Goal: Transaction & Acquisition: Book appointment/travel/reservation

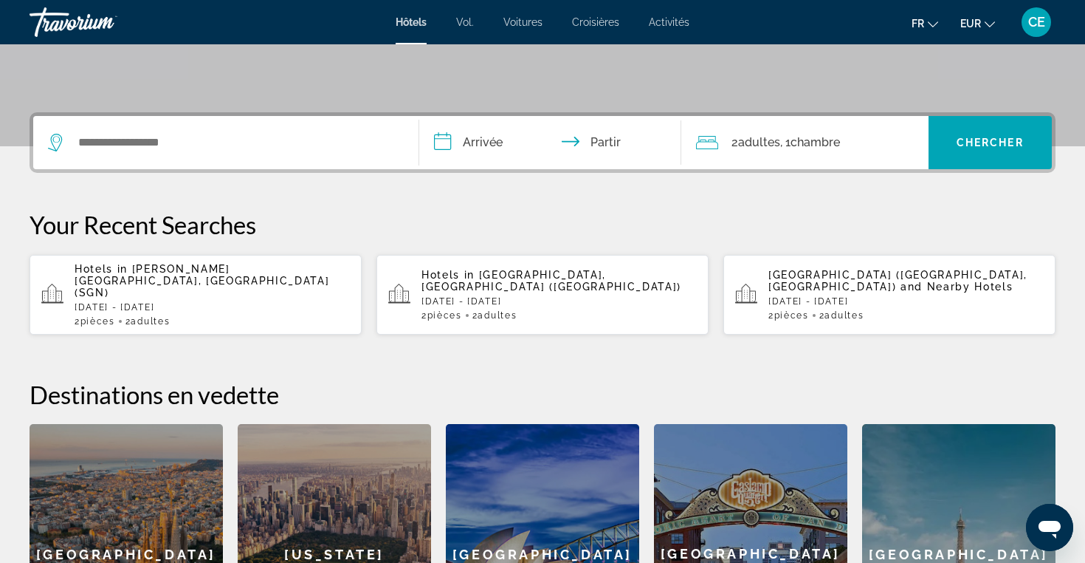
scroll to position [302, 0]
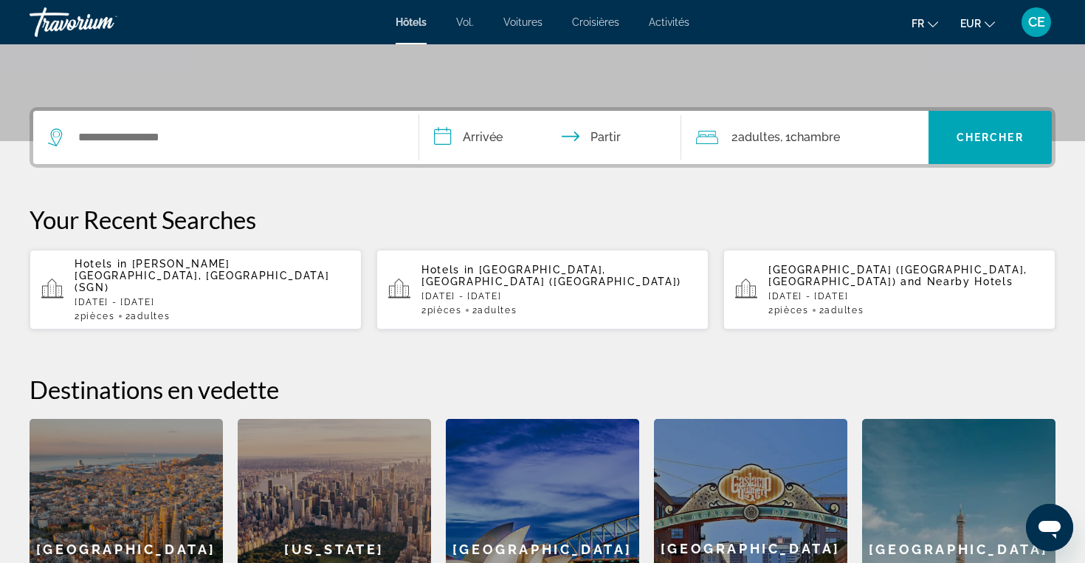
click at [233, 151] on div "Widget de recherche" at bounding box center [226, 137] width 356 height 53
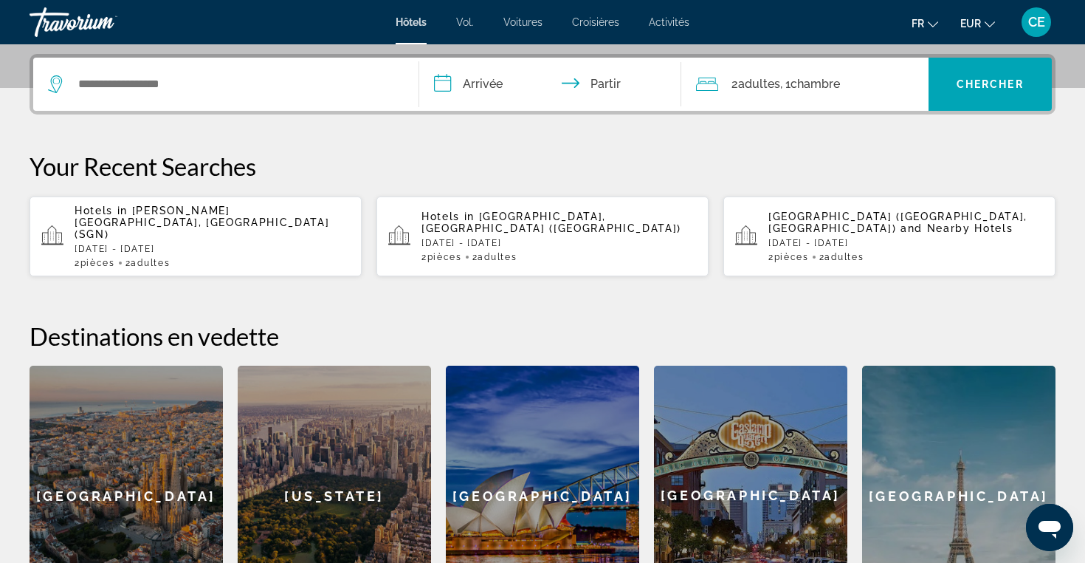
scroll to position [361, 0]
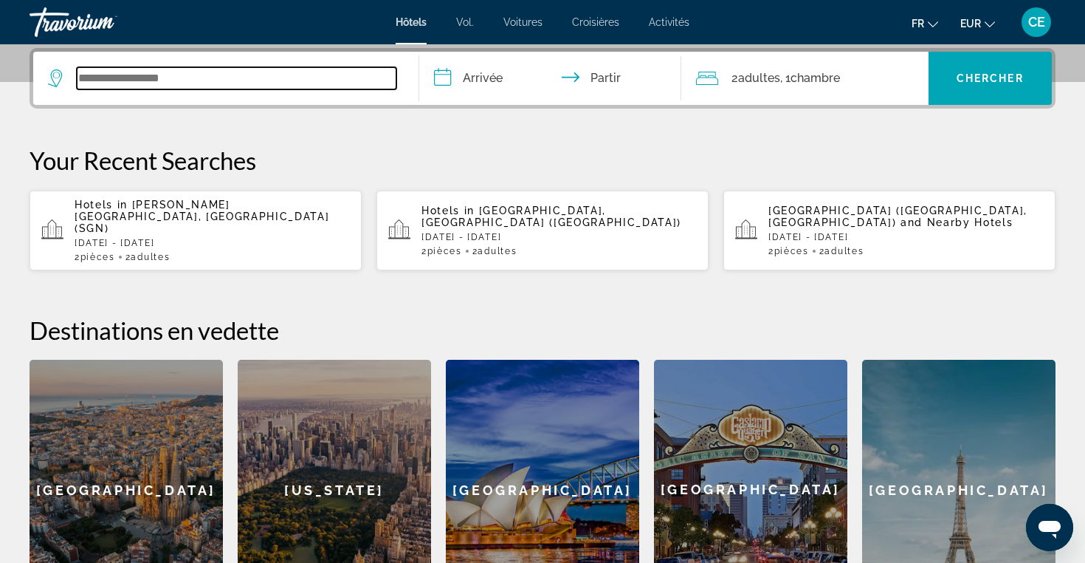
click at [176, 69] on input "Widget de recherche" at bounding box center [237, 78] width 320 height 22
type input "*"
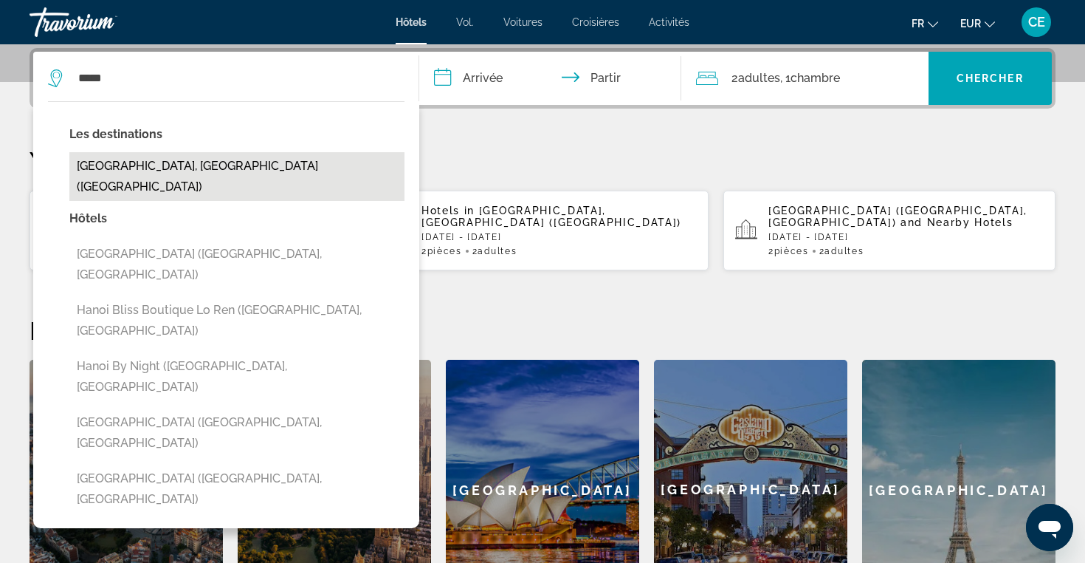
click at [131, 165] on button "[GEOGRAPHIC_DATA], [GEOGRAPHIC_DATA] ([GEOGRAPHIC_DATA])" at bounding box center [236, 176] width 335 height 49
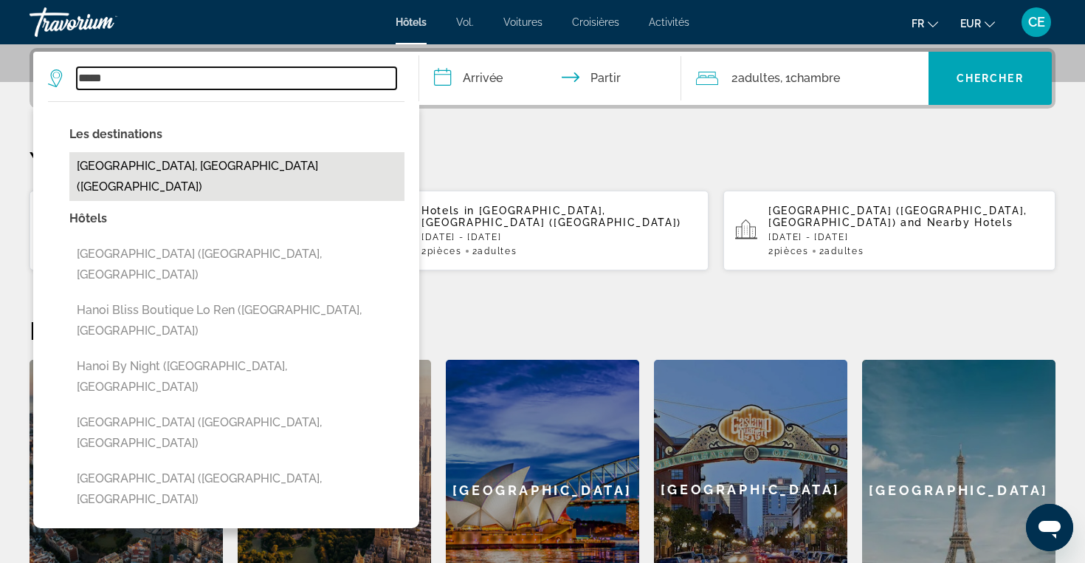
type input "**********"
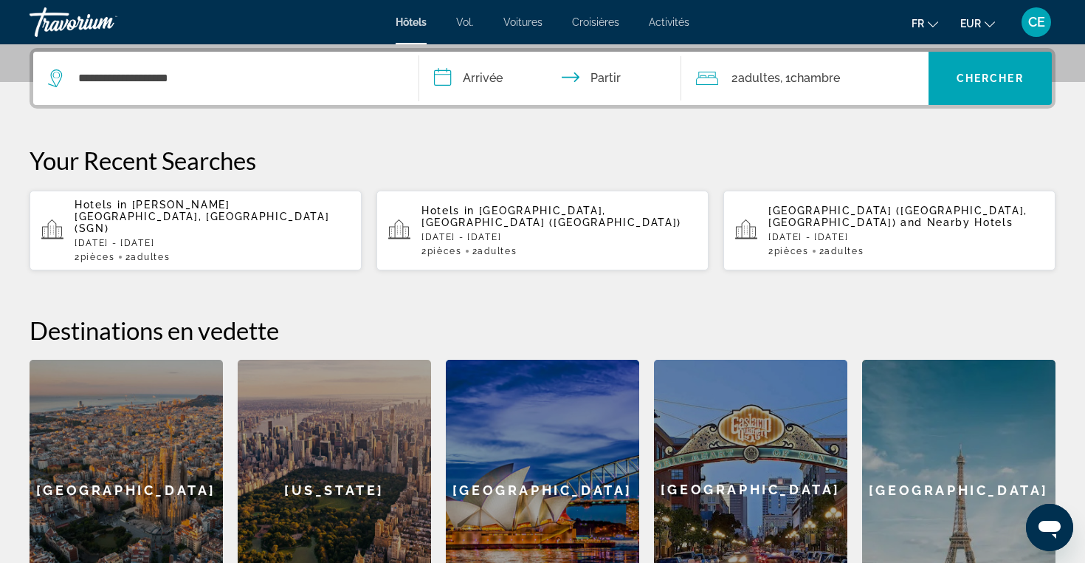
click at [430, 81] on input "**********" at bounding box center [553, 81] width 268 height 58
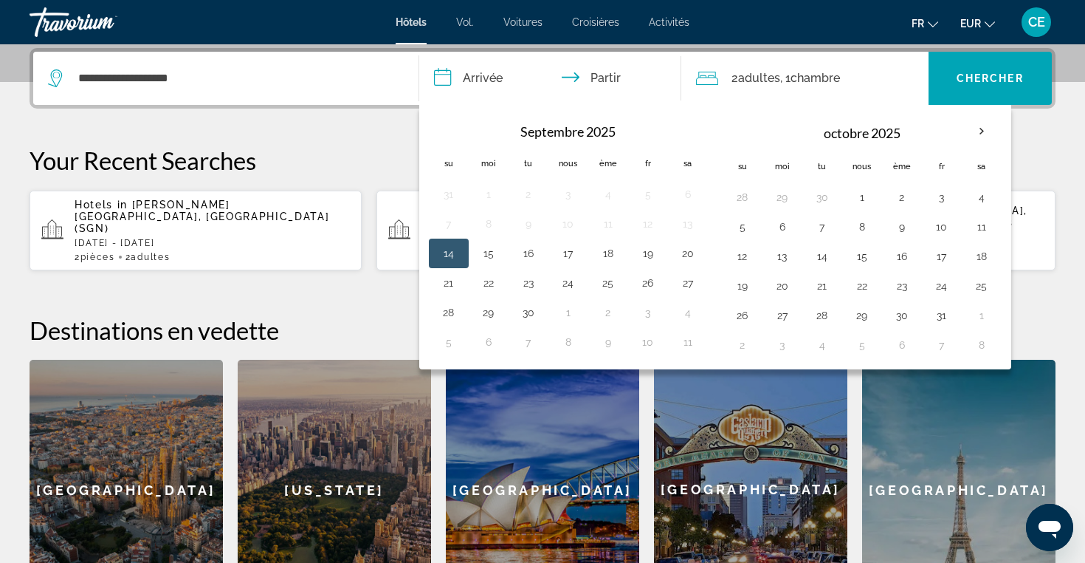
drag, startPoint x: 450, startPoint y: 75, endPoint x: 583, endPoint y: 117, distance: 139.2
click at [580, 105] on button "**********" at bounding box center [550, 78] width 262 height 53
click at [980, 129] on th "Mois prochain" at bounding box center [982, 131] width 40 height 32
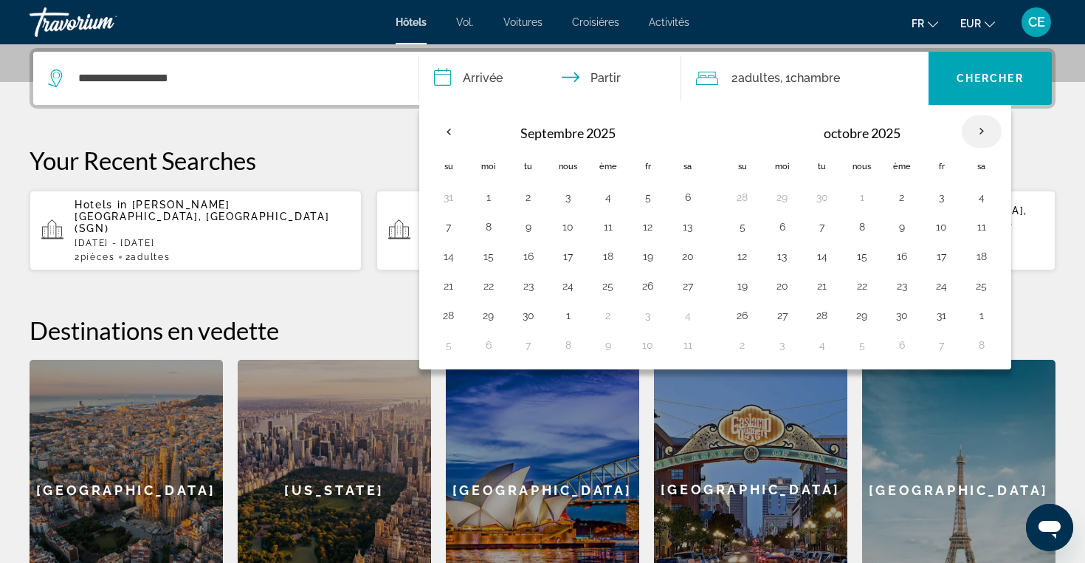
click at [980, 129] on th "Mois prochain" at bounding box center [982, 131] width 40 height 32
click at [985, 124] on th "Mois prochain" at bounding box center [982, 131] width 40 height 32
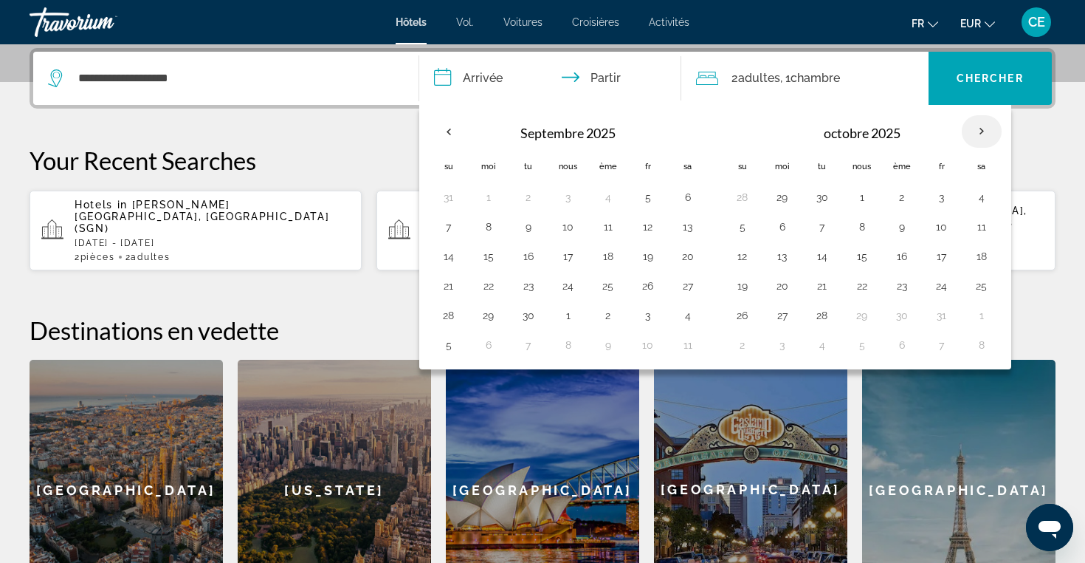
click at [985, 124] on th "Mois prochain" at bounding box center [982, 131] width 40 height 32
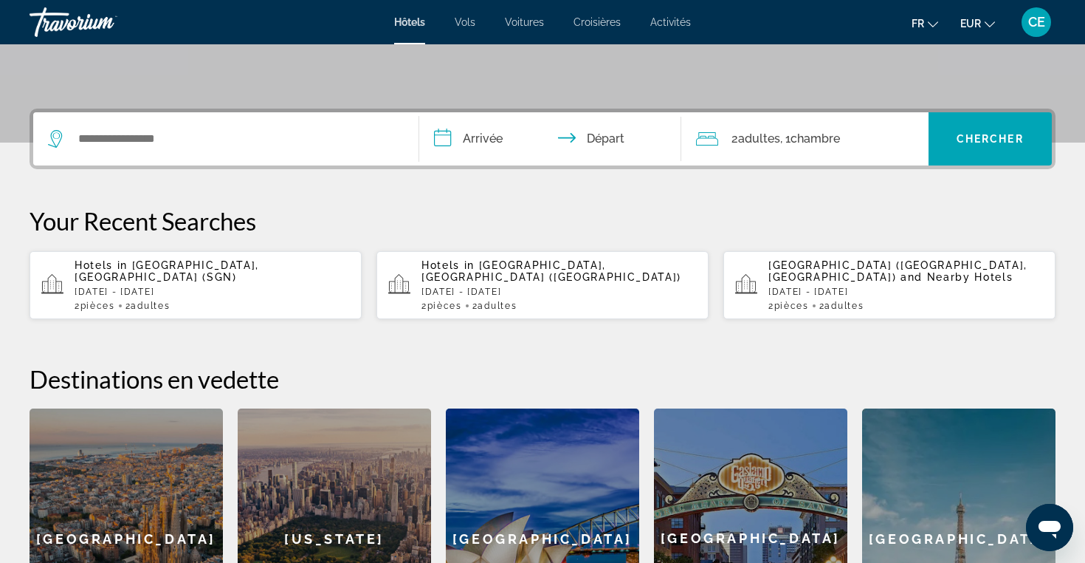
click at [171, 165] on div "Search widget" at bounding box center [226, 138] width 356 height 53
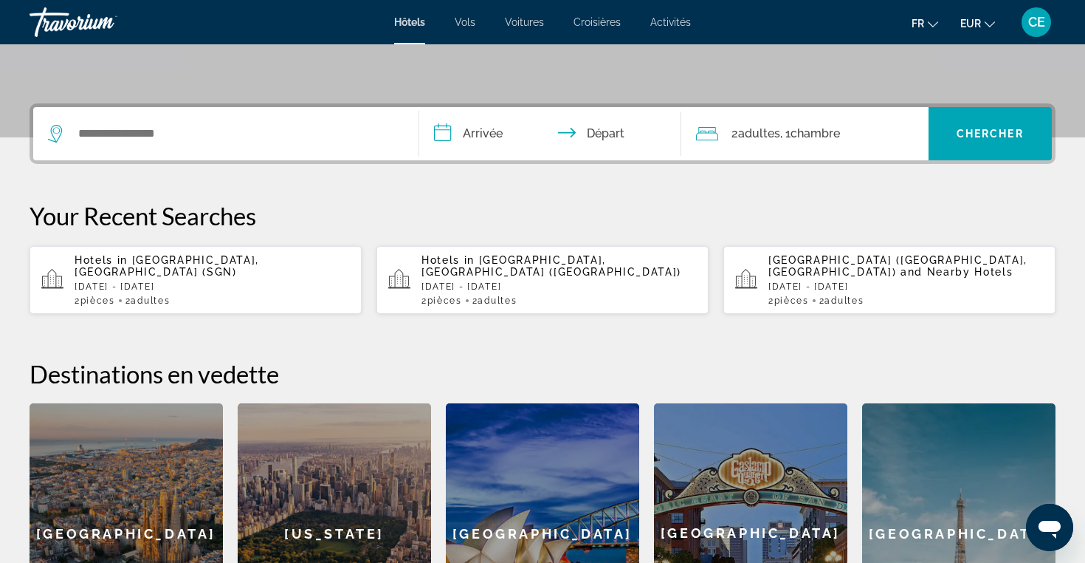
scroll to position [361, 0]
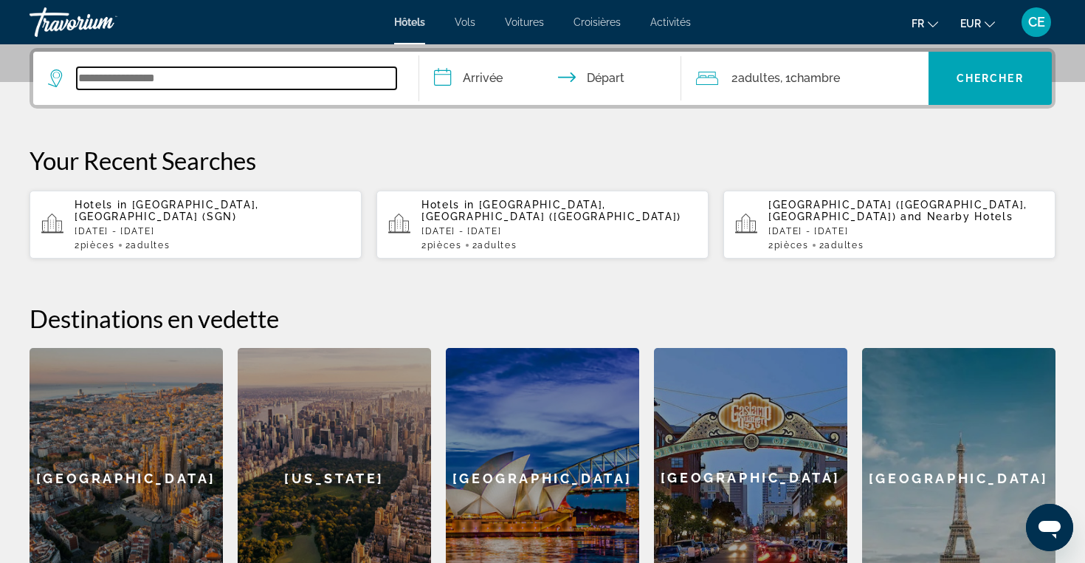
click at [157, 85] on input "Search widget" at bounding box center [237, 78] width 320 height 22
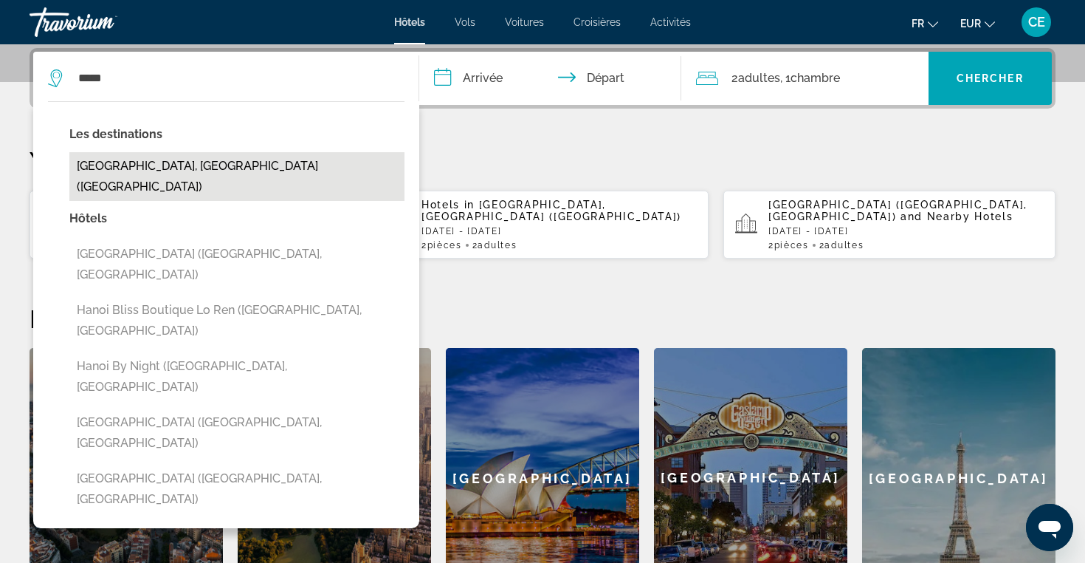
click at [111, 167] on button "[GEOGRAPHIC_DATA], [GEOGRAPHIC_DATA] ([GEOGRAPHIC_DATA])" at bounding box center [236, 176] width 335 height 49
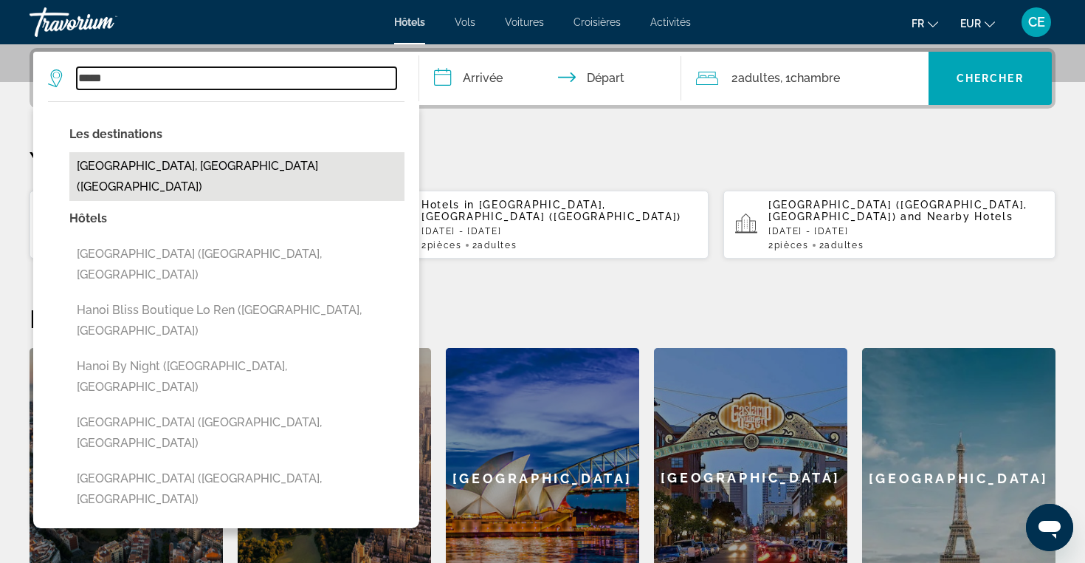
type input "**********"
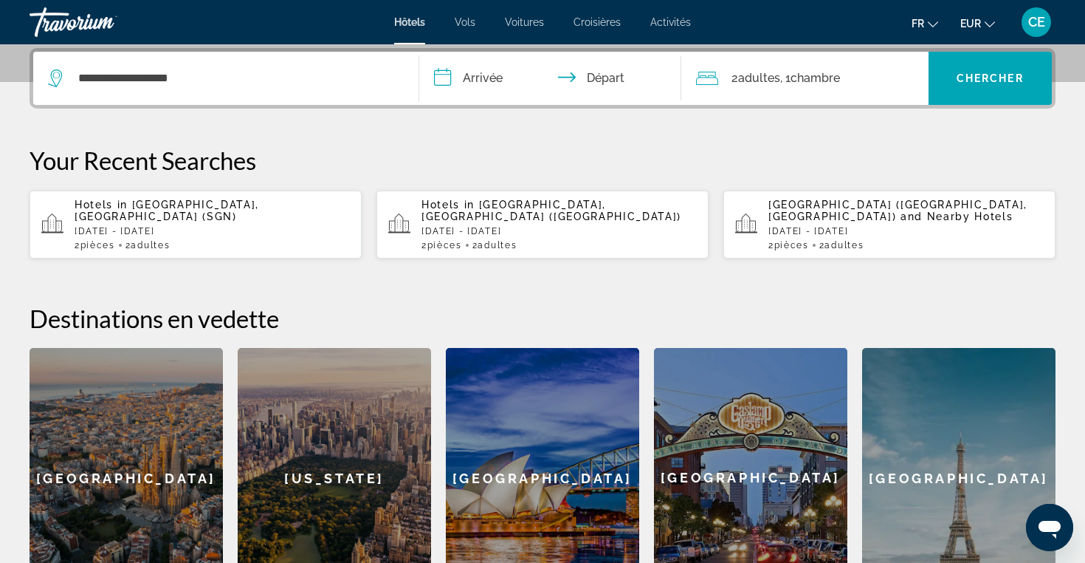
click at [441, 78] on input "**********" at bounding box center [553, 81] width 268 height 58
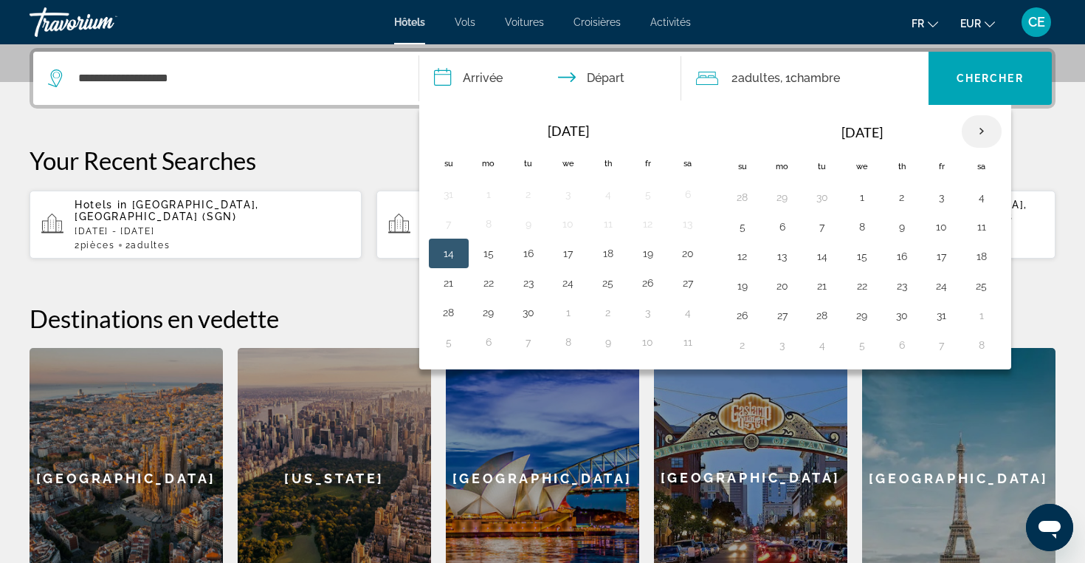
click at [975, 126] on th "Next month" at bounding box center [982, 131] width 40 height 32
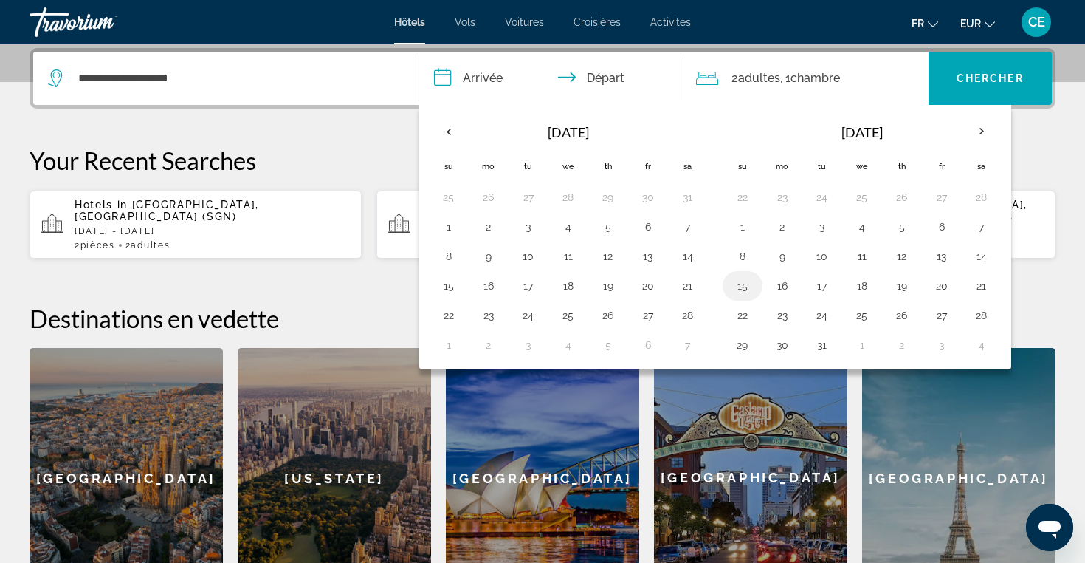
click at [744, 278] on button "15" at bounding box center [743, 285] width 24 height 21
click at [820, 282] on button "17" at bounding box center [823, 285] width 24 height 21
type input "**********"
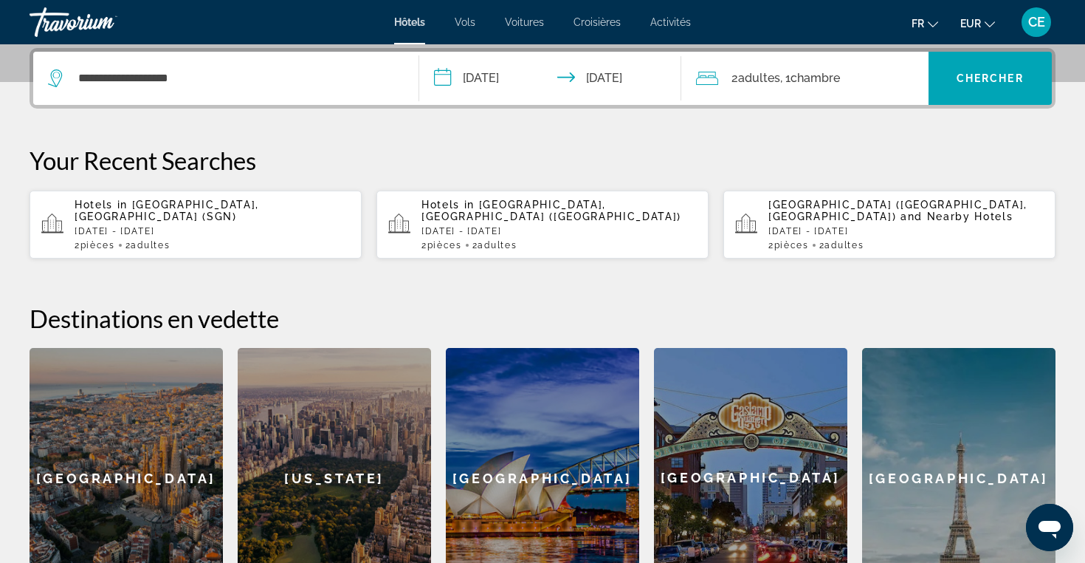
click at [757, 84] on span "Adultes" at bounding box center [759, 78] width 42 height 14
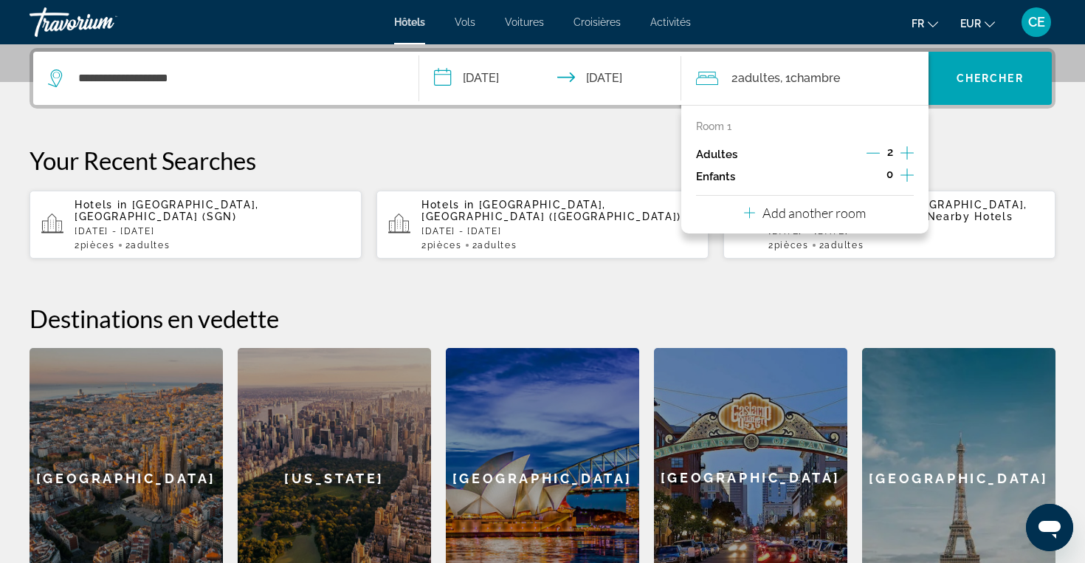
click at [907, 176] on icon "Increment children" at bounding box center [907, 175] width 13 height 18
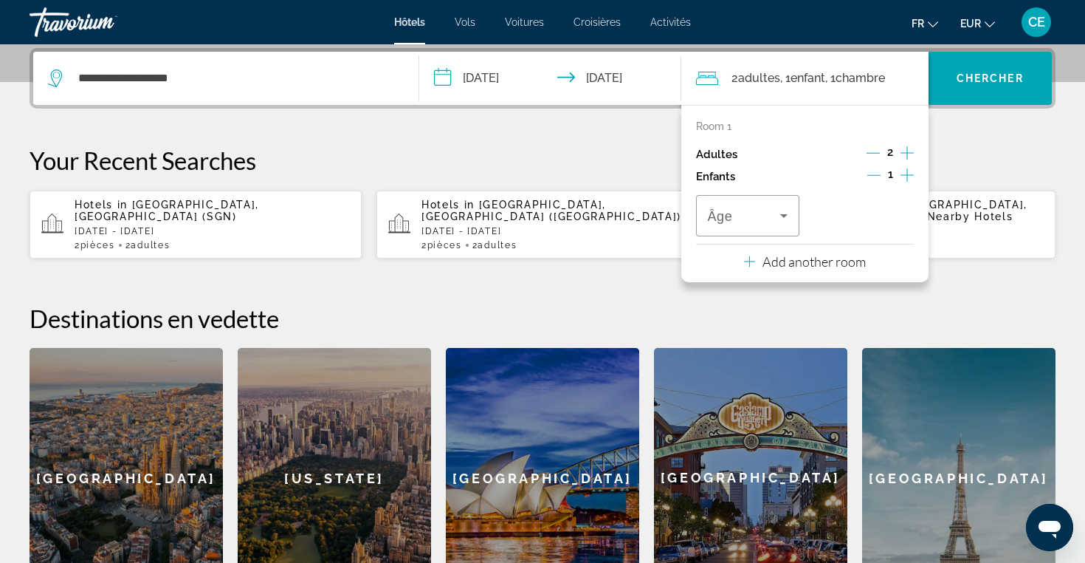
click at [875, 173] on icon "Decrement children" at bounding box center [873, 174] width 13 height 13
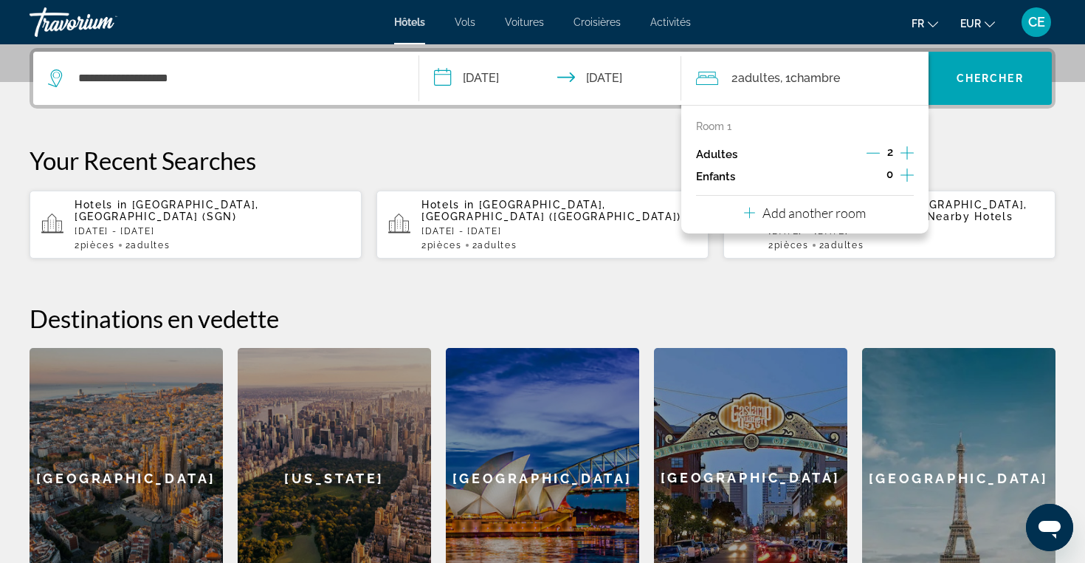
click at [844, 204] on div "Add another room" at bounding box center [805, 213] width 122 height 18
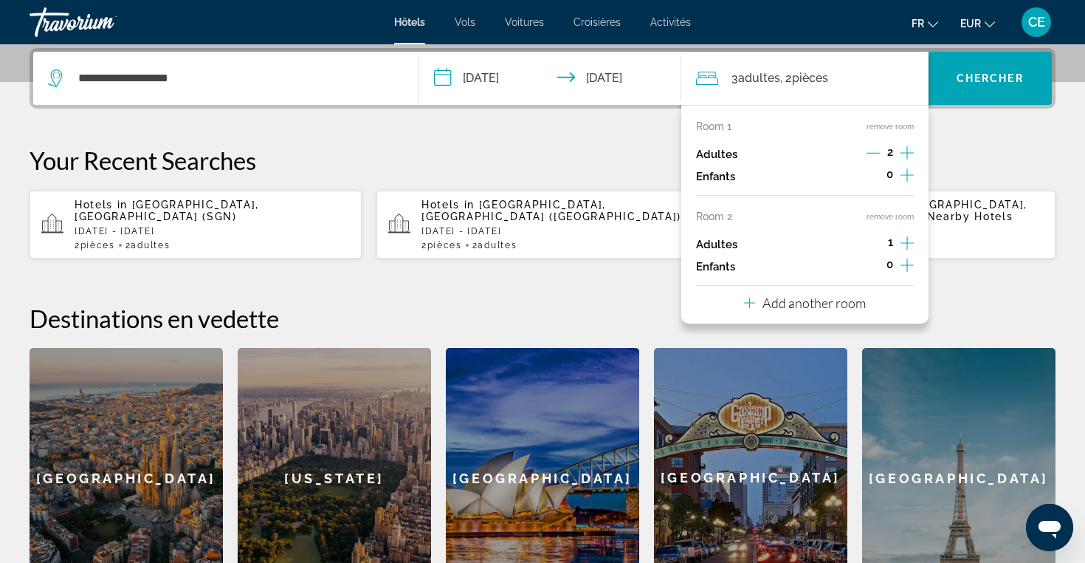
click at [871, 159] on icon "Decrement adults" at bounding box center [873, 152] width 13 height 13
click at [994, 79] on span "Chercher" at bounding box center [990, 78] width 67 height 12
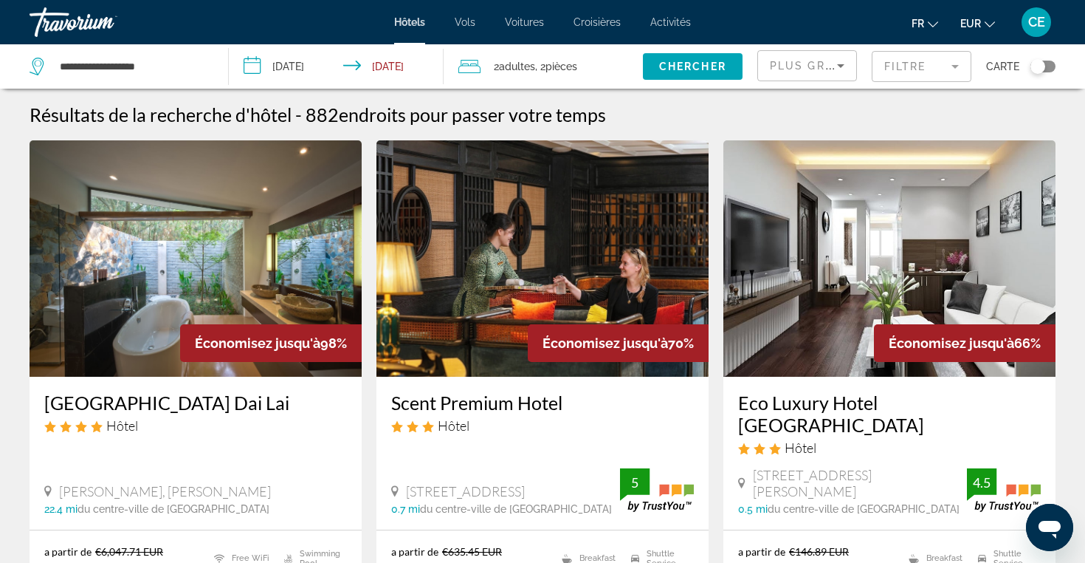
click at [940, 70] on mat-form-field "Filtre" at bounding box center [922, 66] width 100 height 31
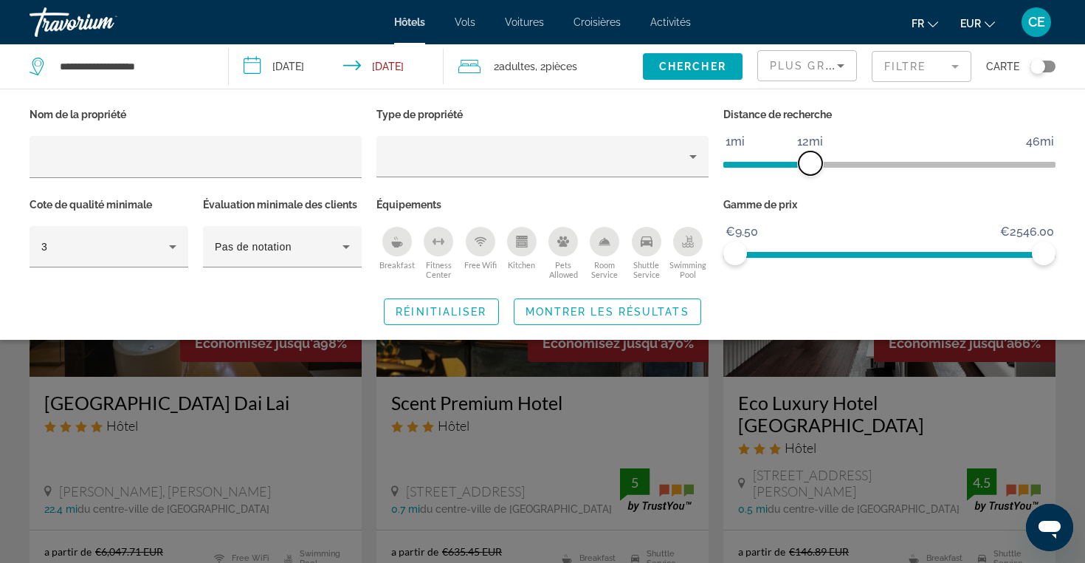
drag, startPoint x: 931, startPoint y: 161, endPoint x: 809, endPoint y: 162, distance: 121.8
click at [809, 162] on span "ngx-slider" at bounding box center [811, 163] width 24 height 24
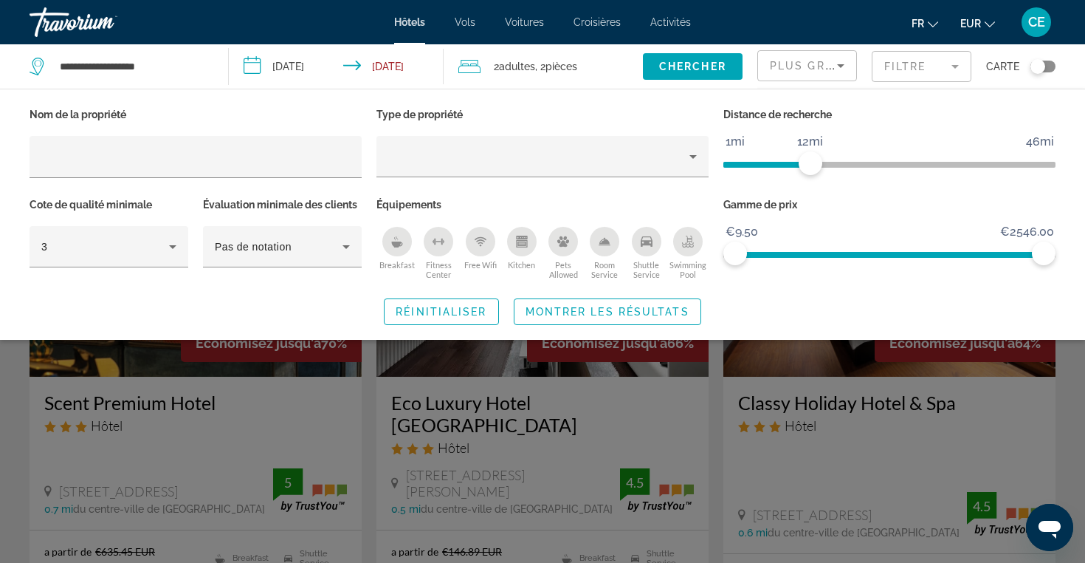
click at [397, 241] on icon "Breakfast" at bounding box center [397, 244] width 11 height 6
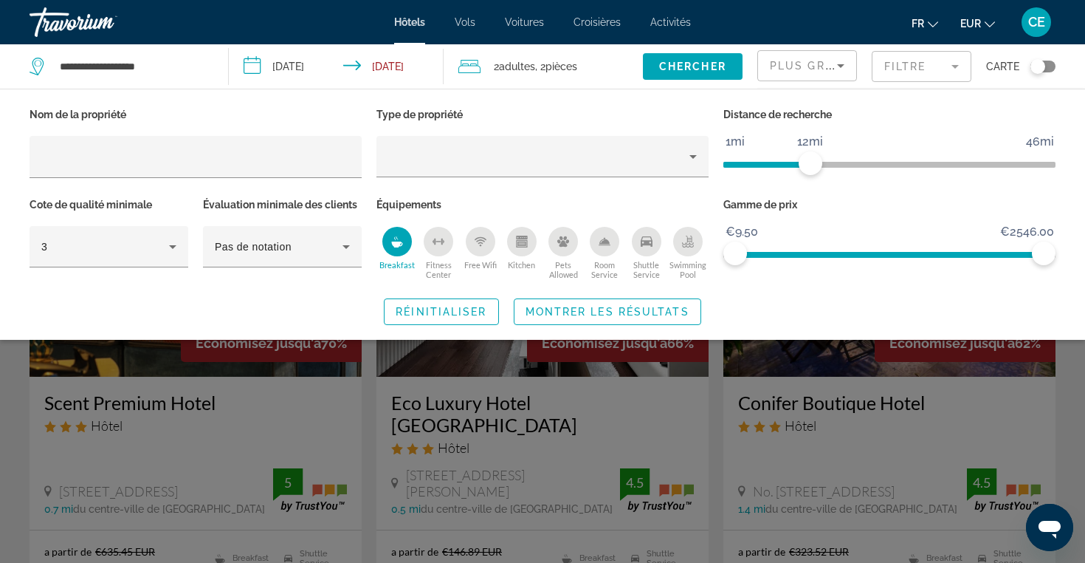
click at [689, 242] on icon "Swimming Pool" at bounding box center [688, 243] width 12 height 3
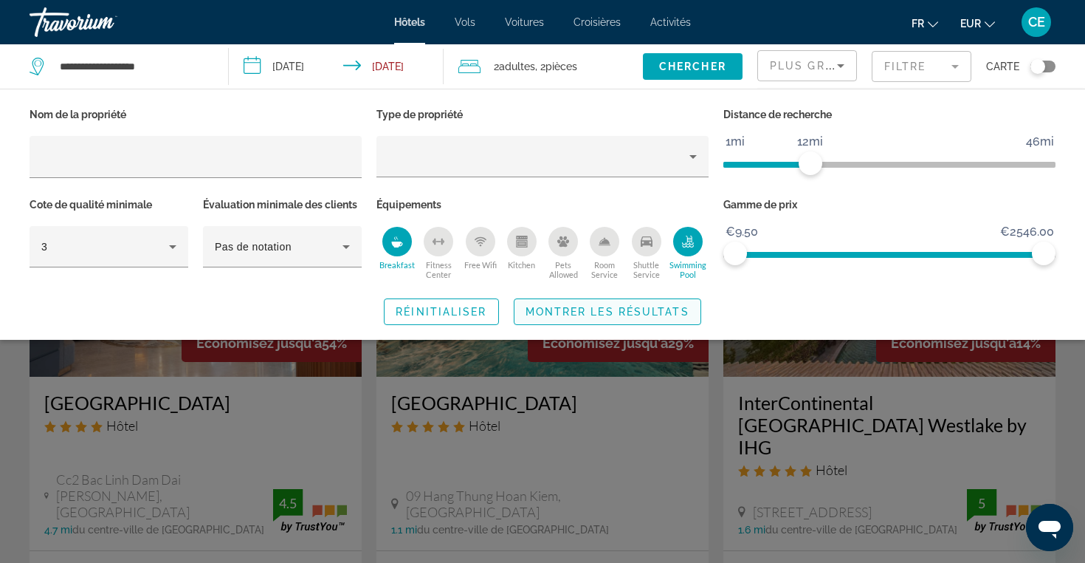
click at [614, 306] on span "Montrer les résultats" at bounding box center [608, 312] width 164 height 12
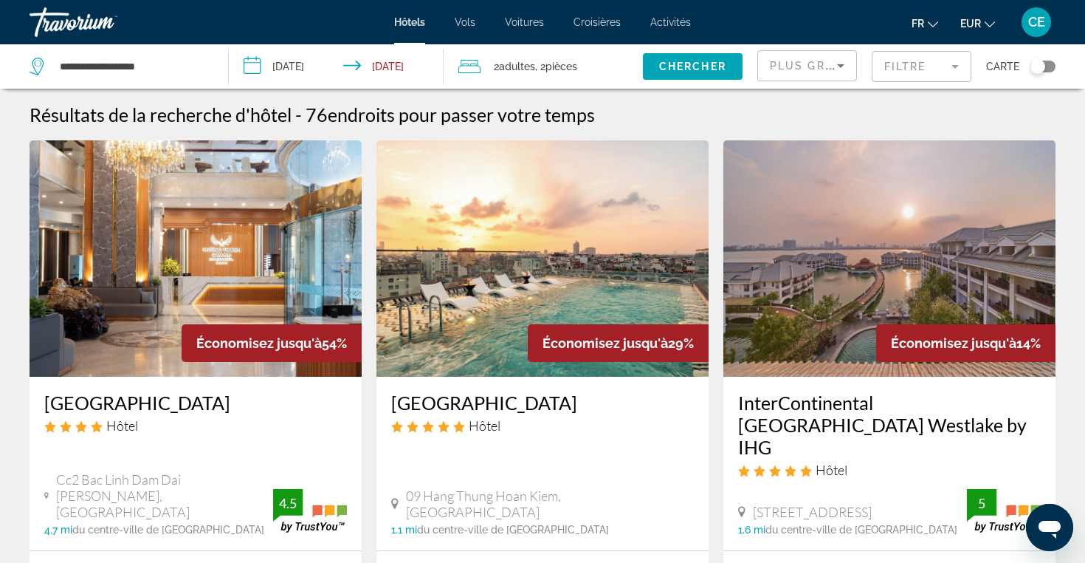
click at [935, 58] on mat-form-field "Filtre" at bounding box center [922, 66] width 100 height 31
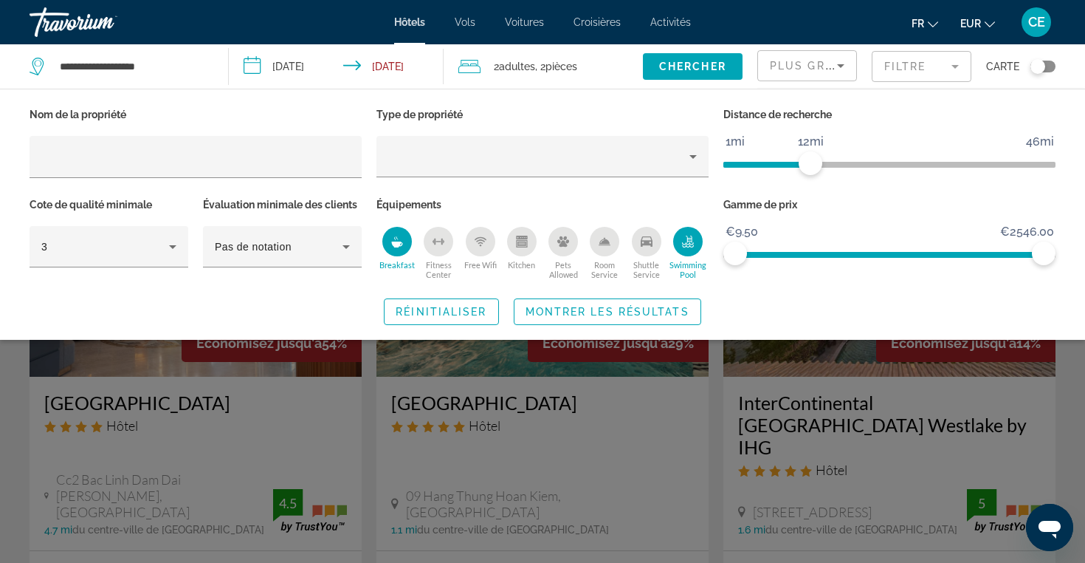
click at [687, 245] on icon "Swimming Pool" at bounding box center [688, 245] width 12 height 3
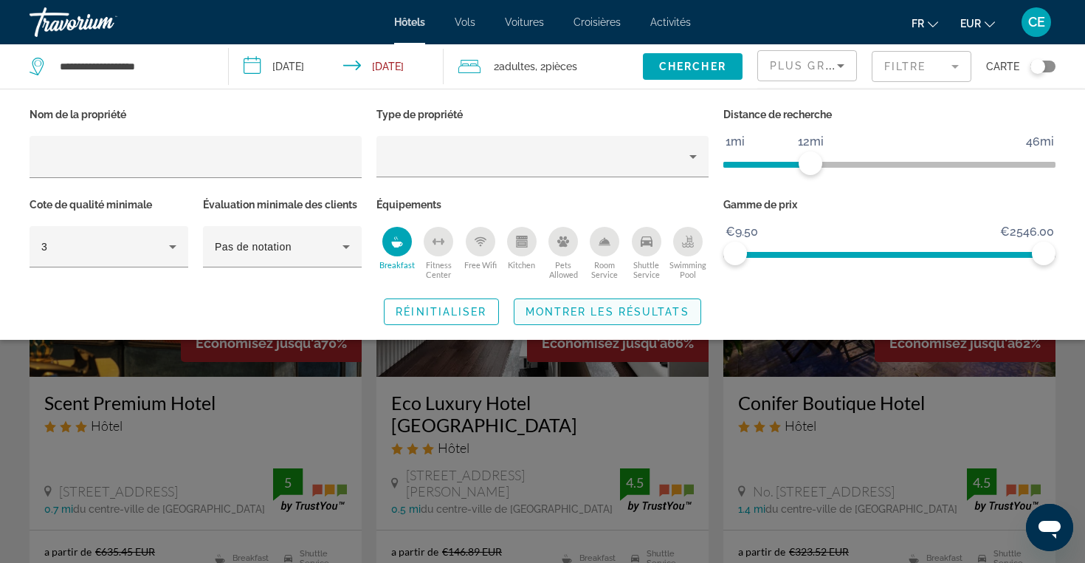
click at [543, 308] on span "Montrer les résultats" at bounding box center [608, 312] width 164 height 12
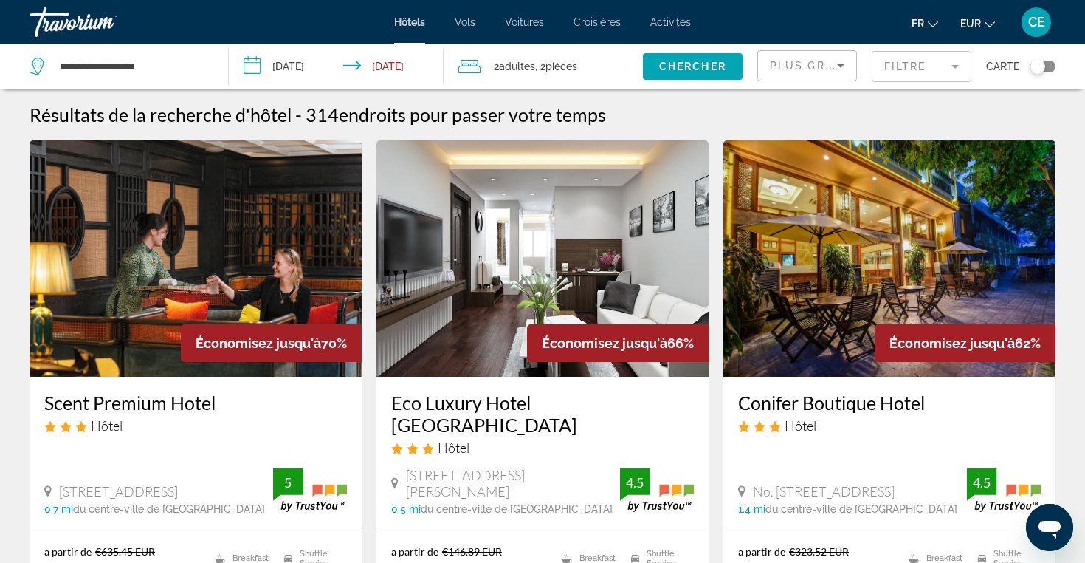
click at [865, 280] on img "Main content" at bounding box center [890, 258] width 332 height 236
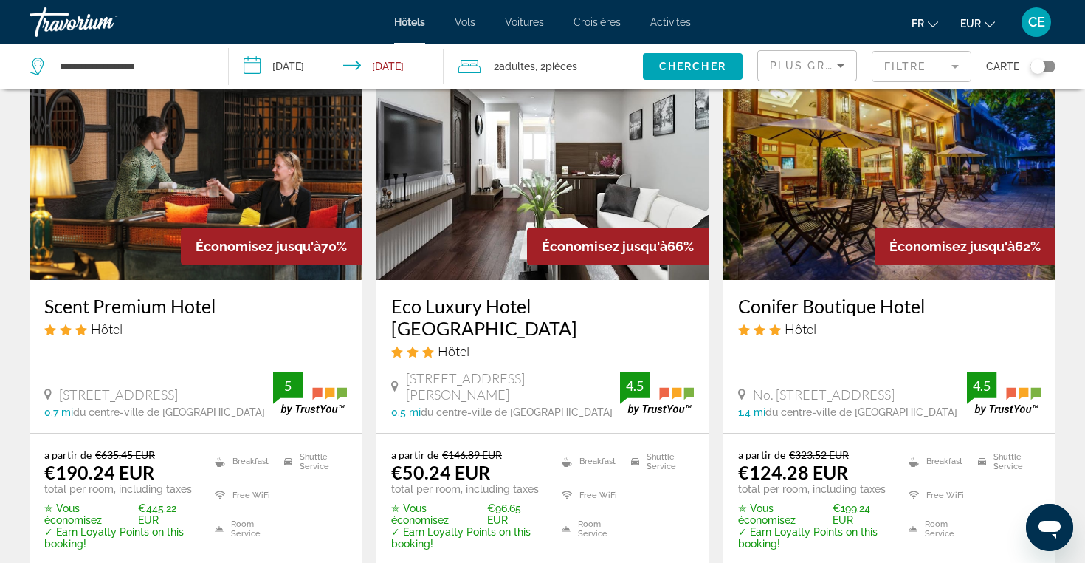
scroll to position [120, 0]
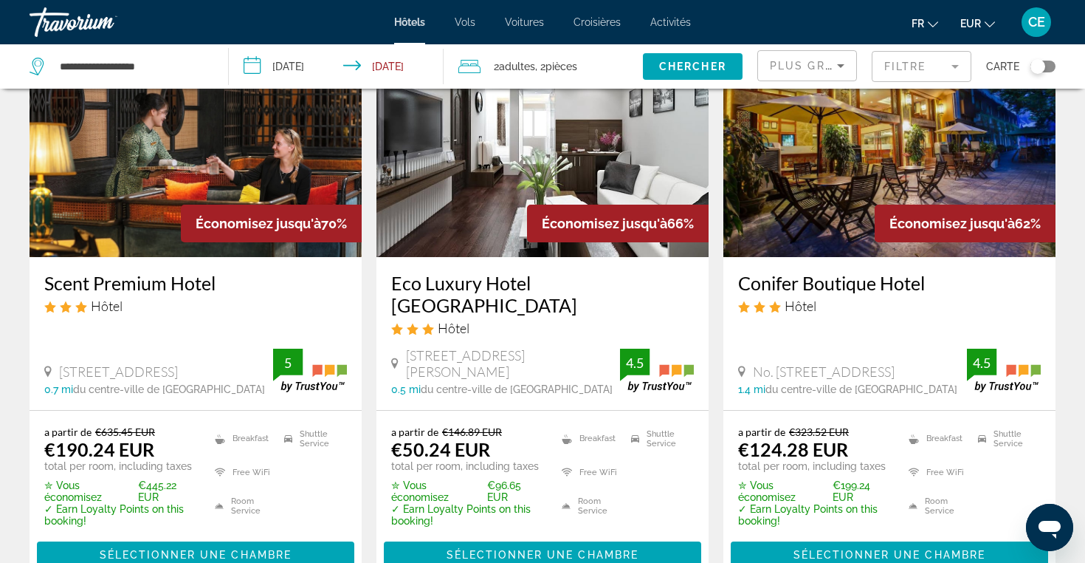
click at [839, 216] on img "Main content" at bounding box center [890, 139] width 332 height 236
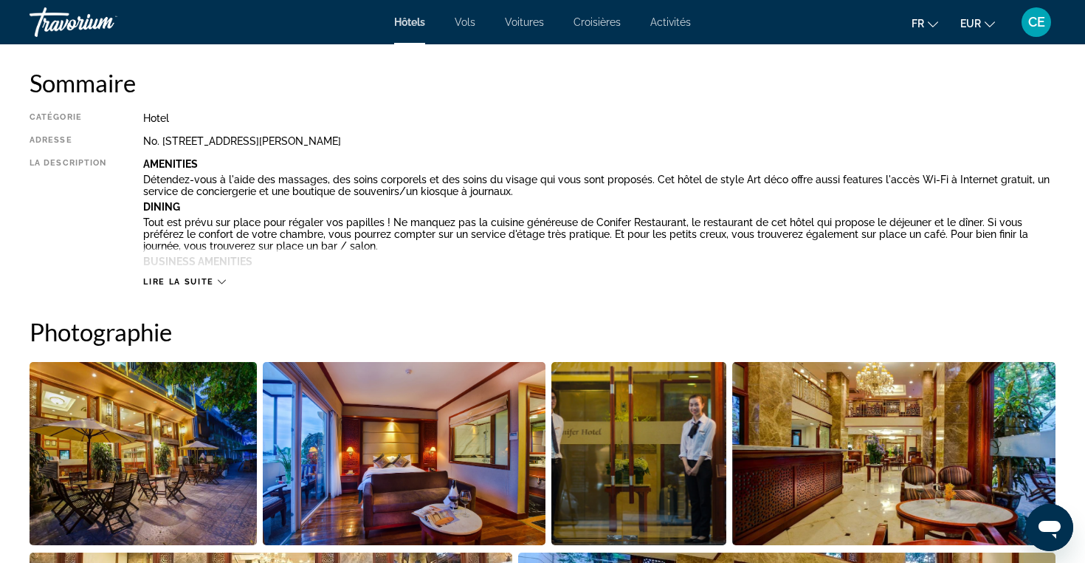
scroll to position [492, 0]
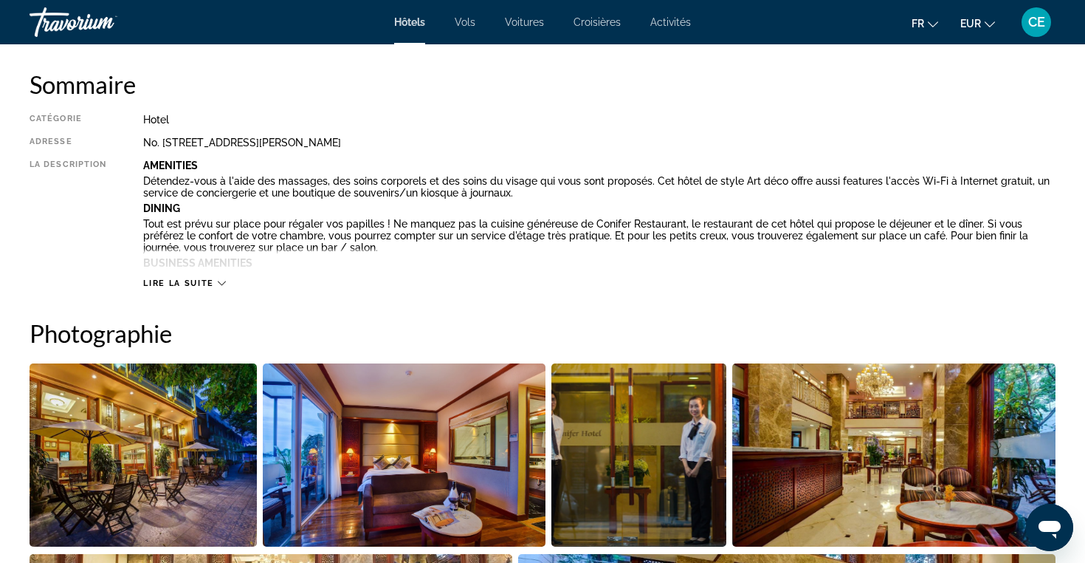
click at [182, 275] on div "Lire la suite" at bounding box center [599, 268] width 913 height 41
click at [182, 284] on span "Lire la suite" at bounding box center [178, 283] width 70 height 10
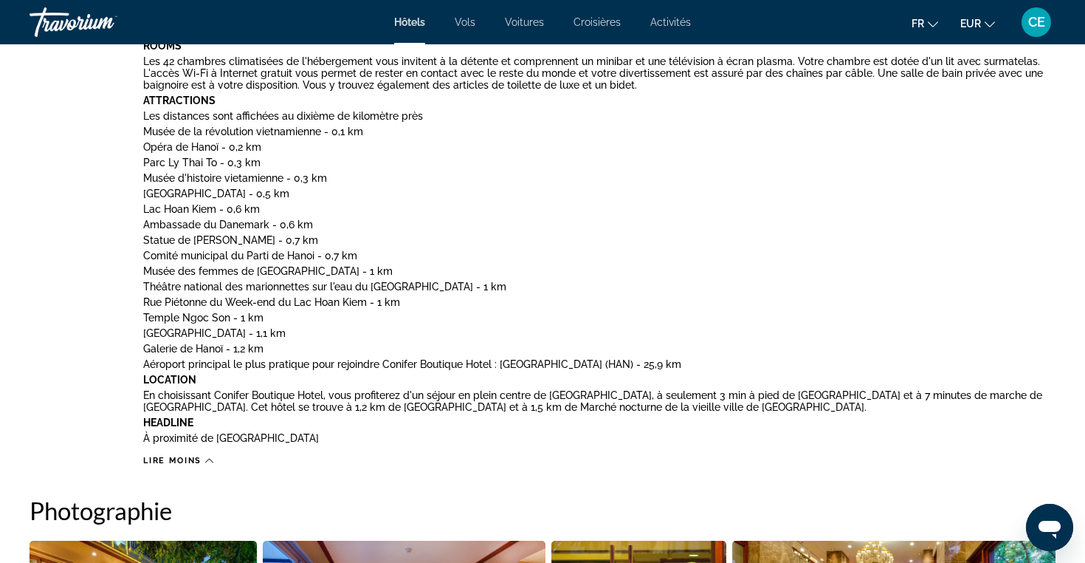
scroll to position [754, 0]
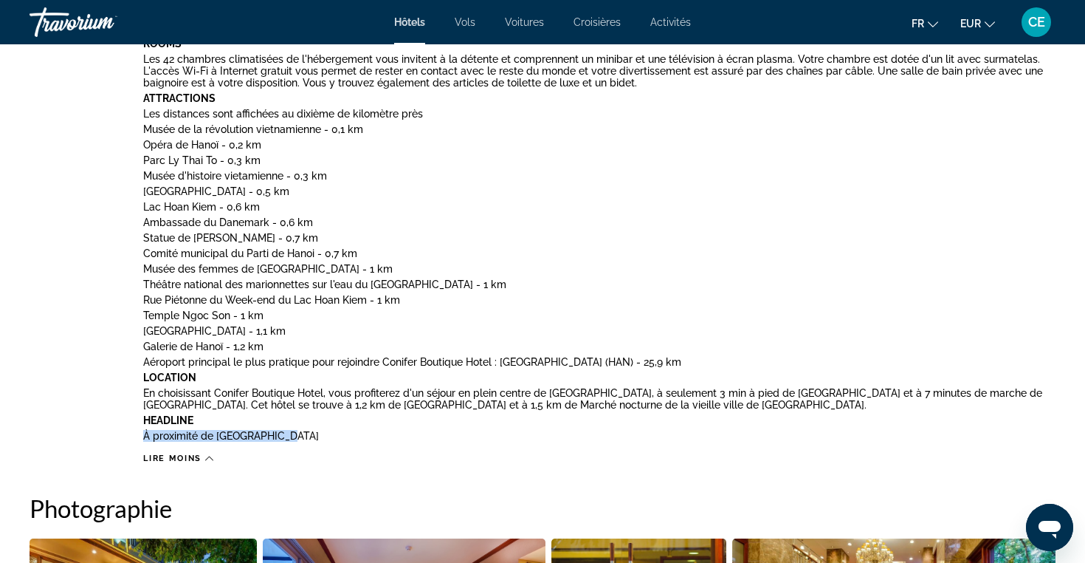
drag, startPoint x: 292, startPoint y: 439, endPoint x: 134, endPoint y: 436, distance: 158.0
click at [134, 436] on div "Catégorie Hotel Adresse No. 9 [PERSON_NAME], [GEOGRAPHIC_DATA] N A, [GEOGRAPHIC…" at bounding box center [543, 158] width 1026 height 612
copy p "À proximité de [GEOGRAPHIC_DATA]"
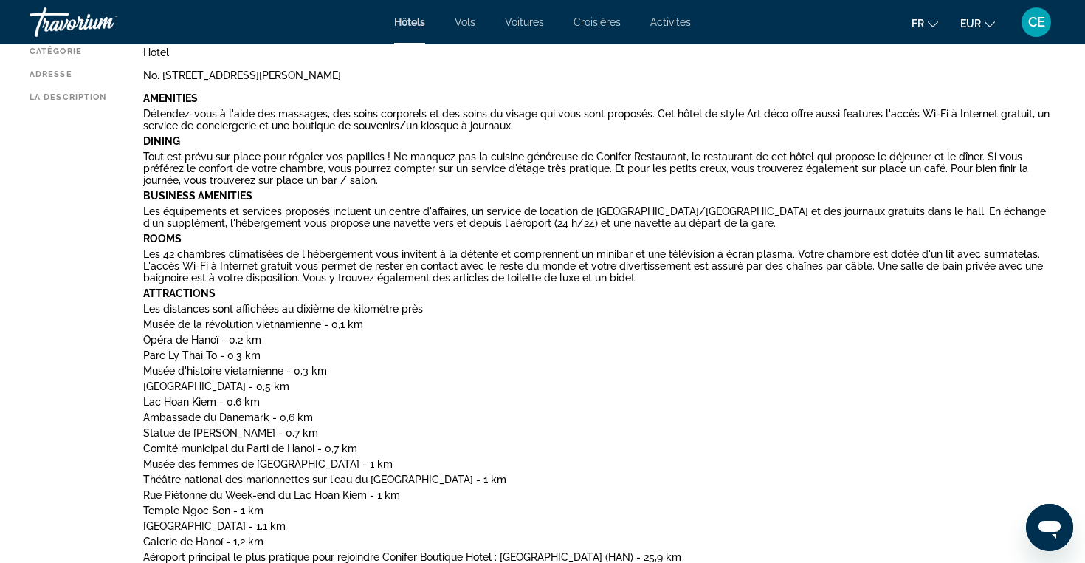
scroll to position [0, 0]
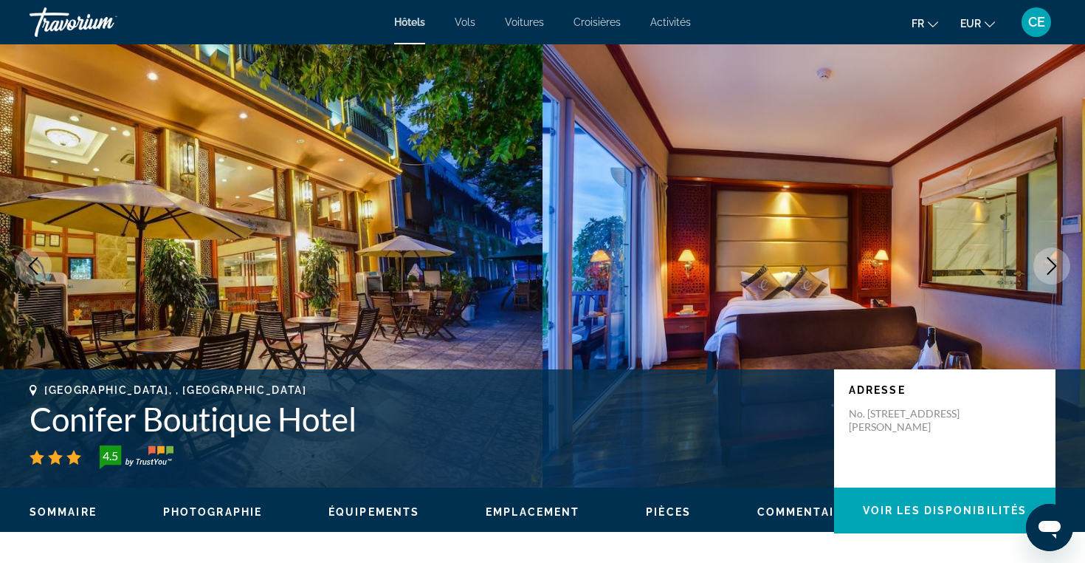
click at [1050, 258] on icon "Next image" at bounding box center [1052, 266] width 18 height 18
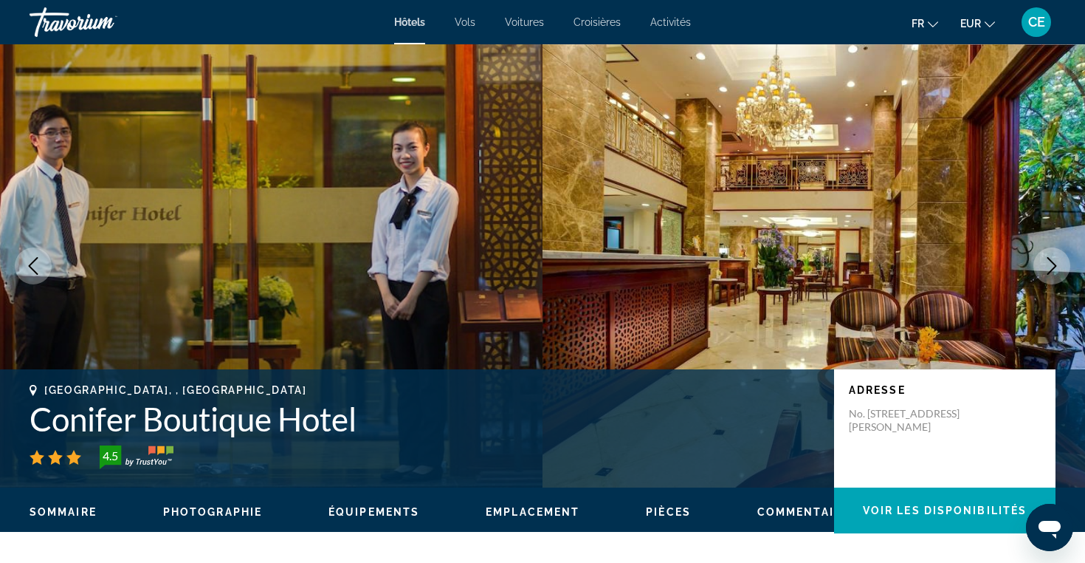
click at [1050, 258] on icon "Next image" at bounding box center [1052, 266] width 18 height 18
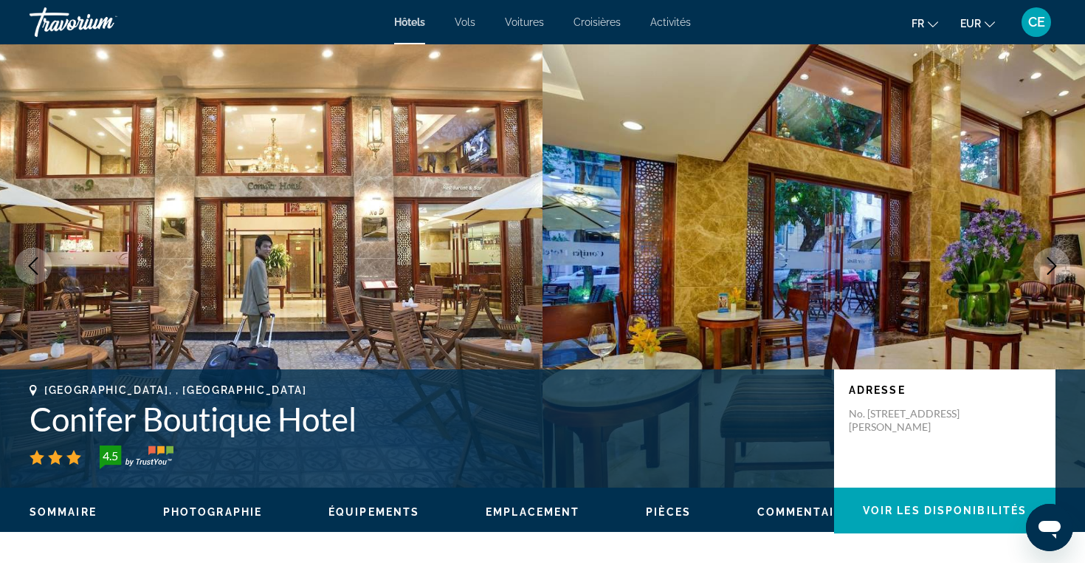
click at [1050, 258] on icon "Next image" at bounding box center [1052, 266] width 18 height 18
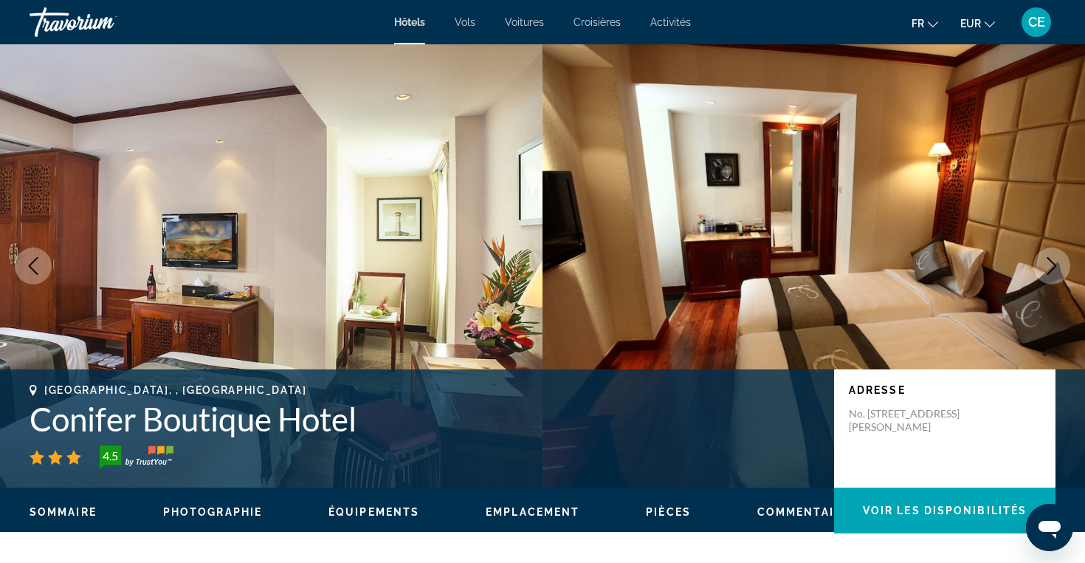
click at [1050, 258] on icon "Next image" at bounding box center [1052, 266] width 18 height 18
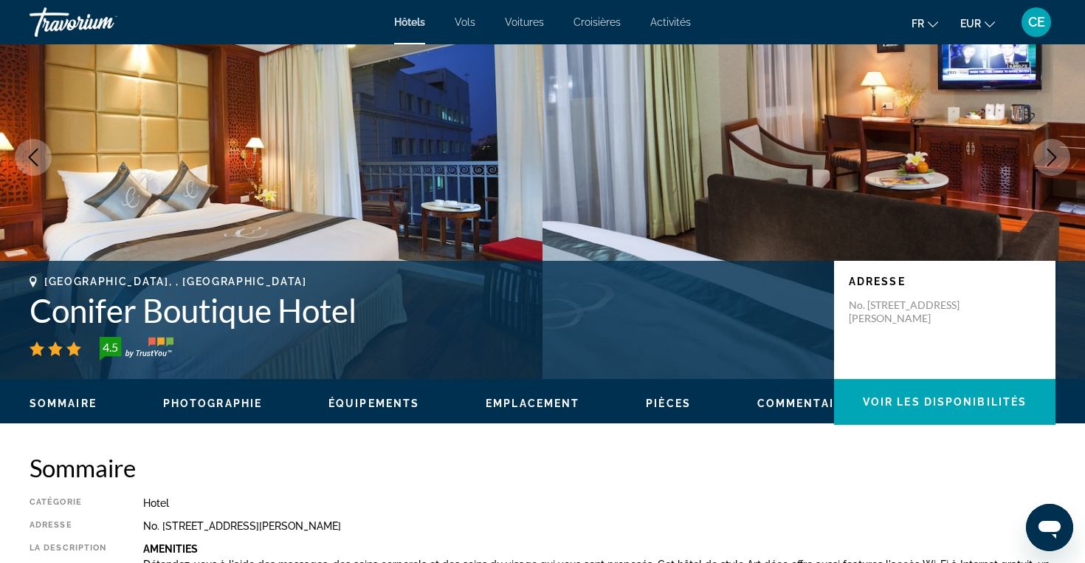
scroll to position [120, 0]
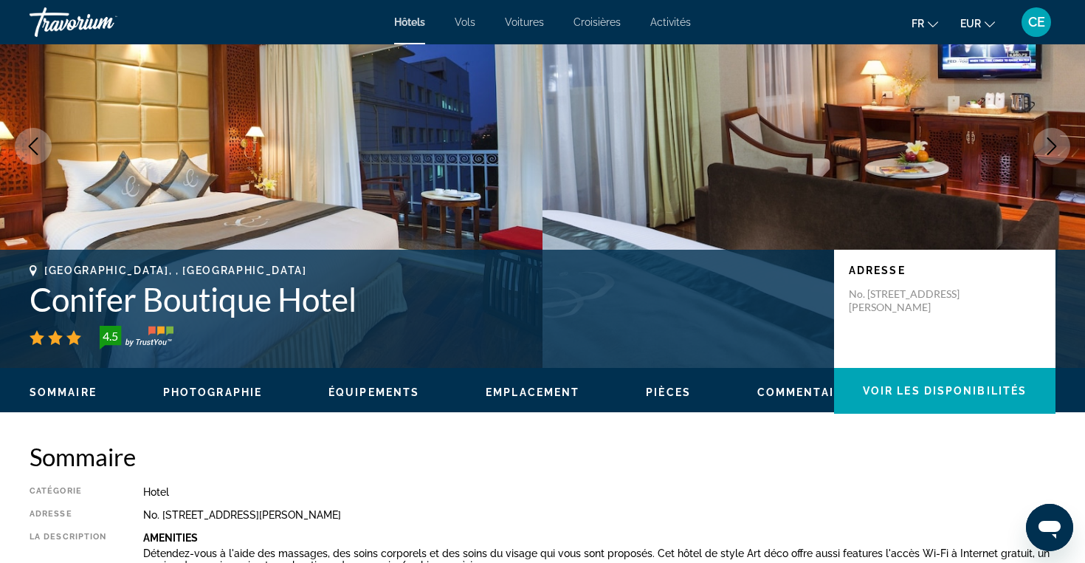
click at [31, 145] on icon "Previous image" at bounding box center [33, 146] width 18 height 18
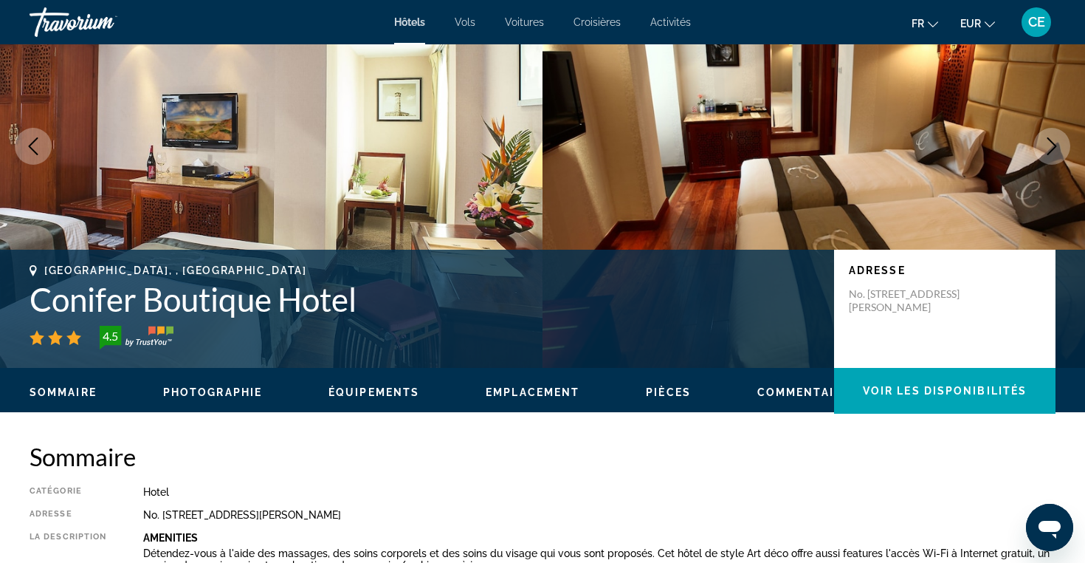
click at [31, 145] on icon "Previous image" at bounding box center [33, 146] width 18 height 18
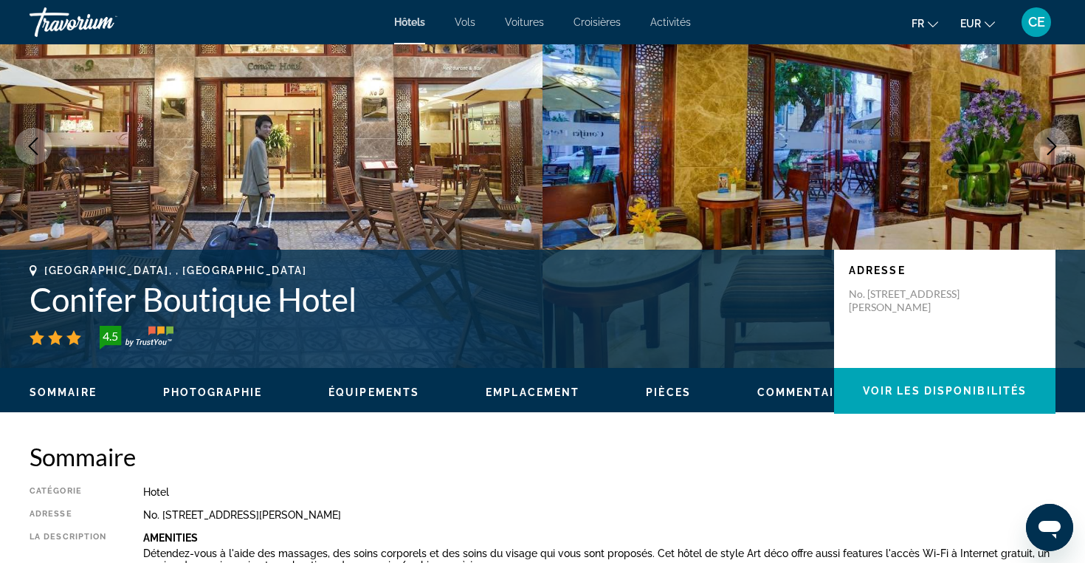
click at [31, 145] on icon "Previous image" at bounding box center [33, 146] width 18 height 18
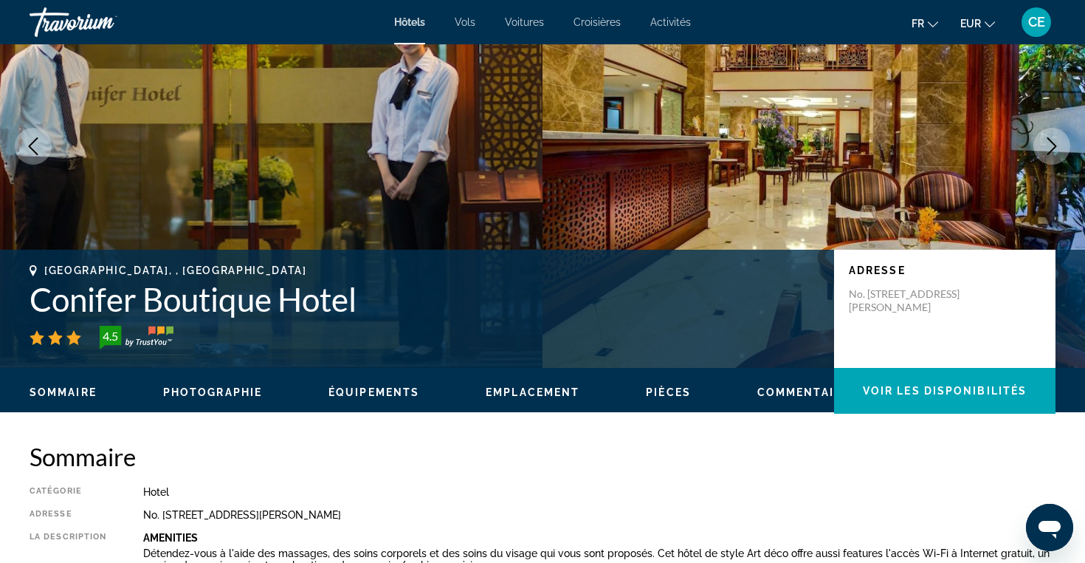
click at [31, 145] on icon "Previous image" at bounding box center [33, 146] width 18 height 18
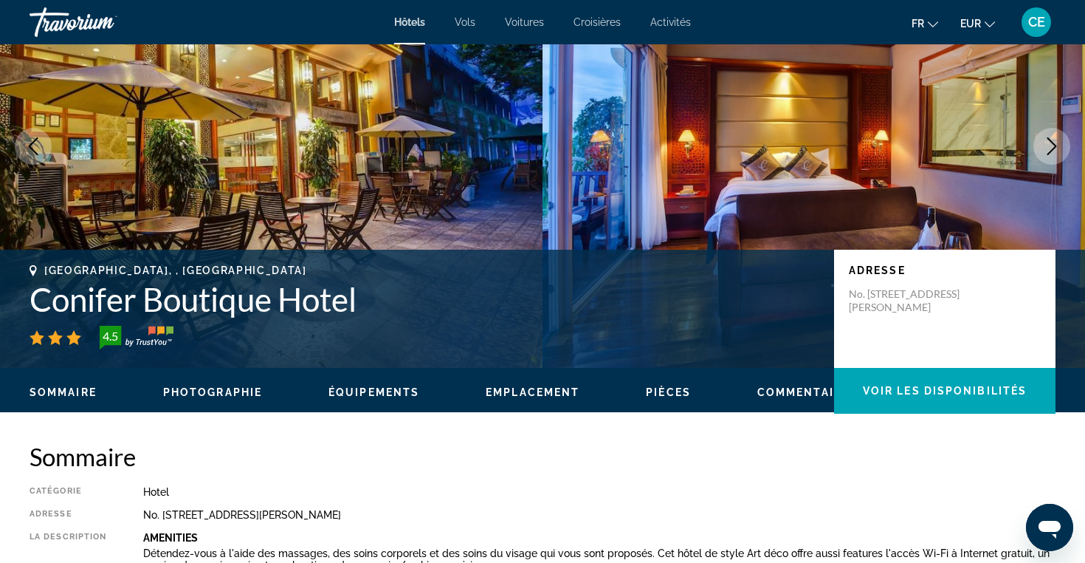
click at [268, 169] on img "Main content" at bounding box center [271, 146] width 543 height 443
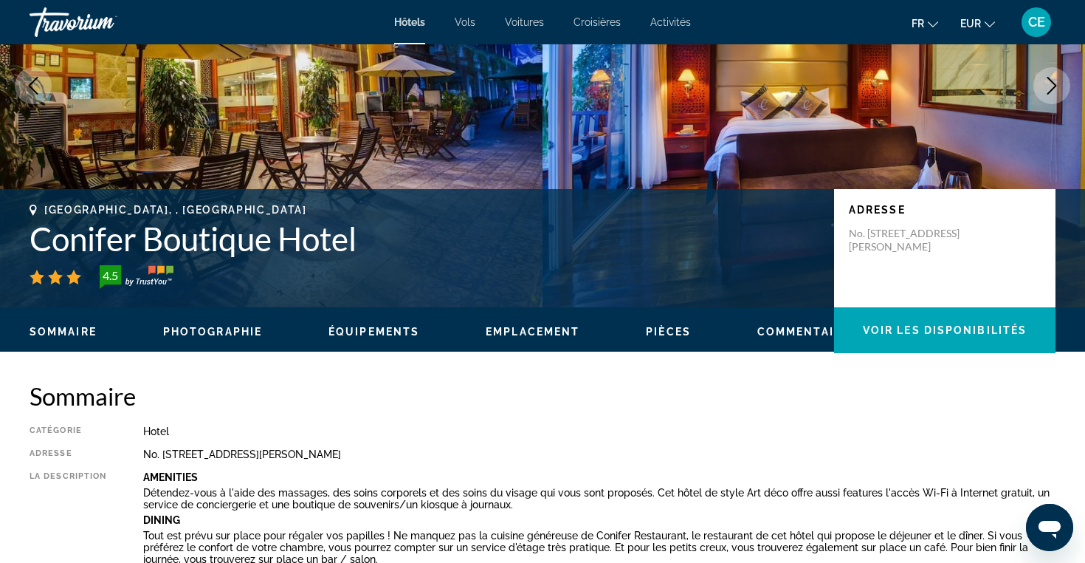
scroll to position [0, 0]
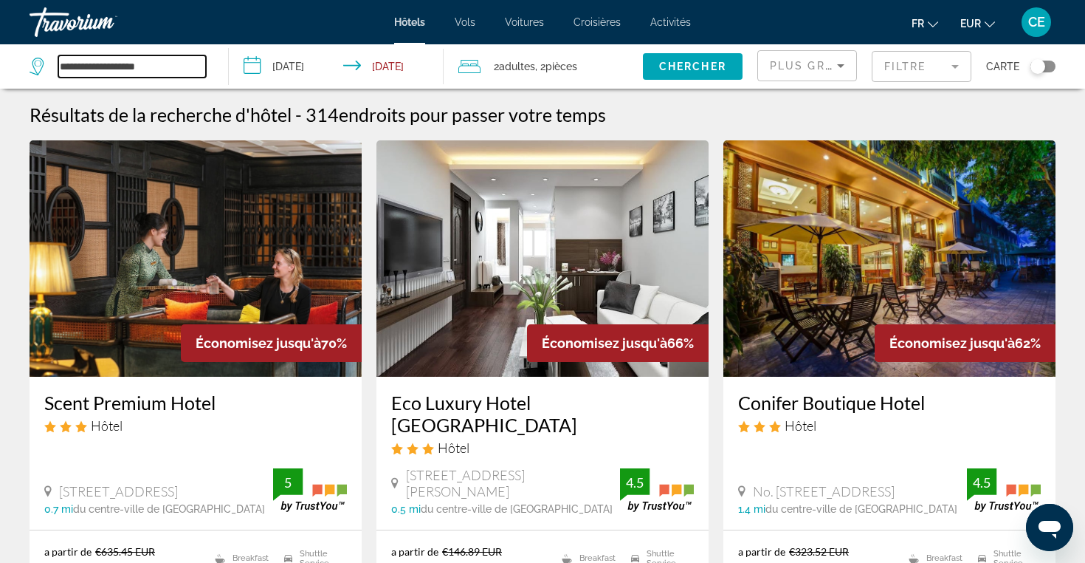
click at [173, 59] on input "**********" at bounding box center [132, 66] width 148 height 22
drag, startPoint x: 173, startPoint y: 64, endPoint x: 48, endPoint y: 72, distance: 125.0
click at [48, 72] on div "**********" at bounding box center [118, 66] width 176 height 22
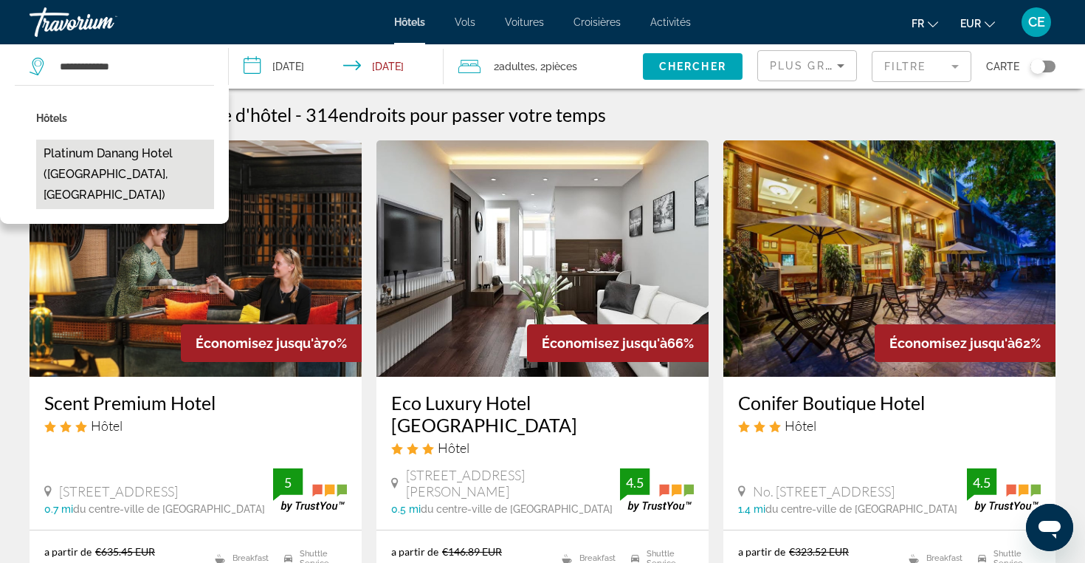
click at [90, 145] on button "Platinum Danang Hotel ([GEOGRAPHIC_DATA], [GEOGRAPHIC_DATA])" at bounding box center [125, 174] width 178 height 69
type input "**********"
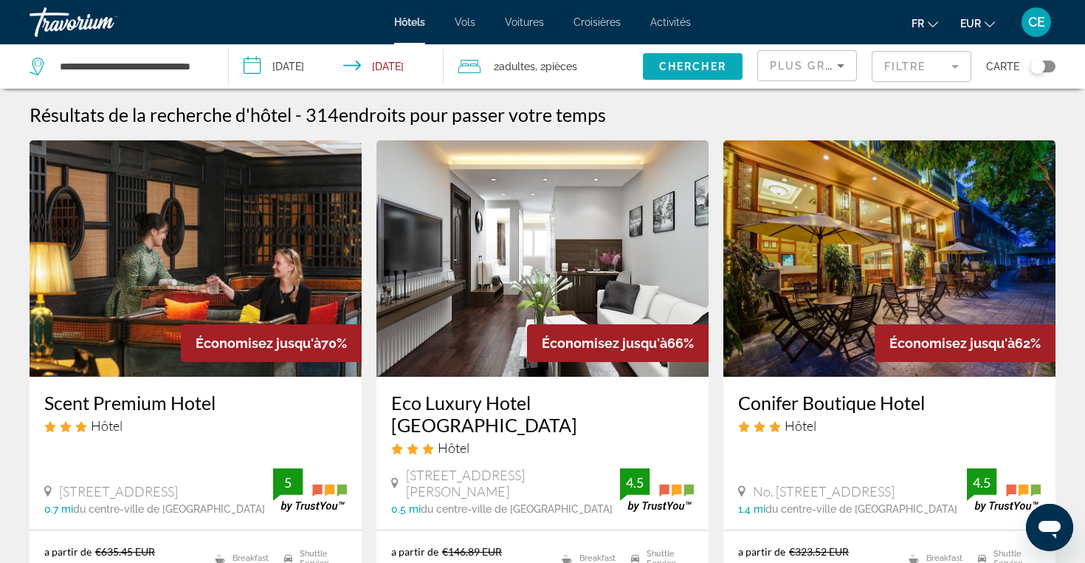
click at [691, 57] on span "Search widget" at bounding box center [693, 66] width 100 height 35
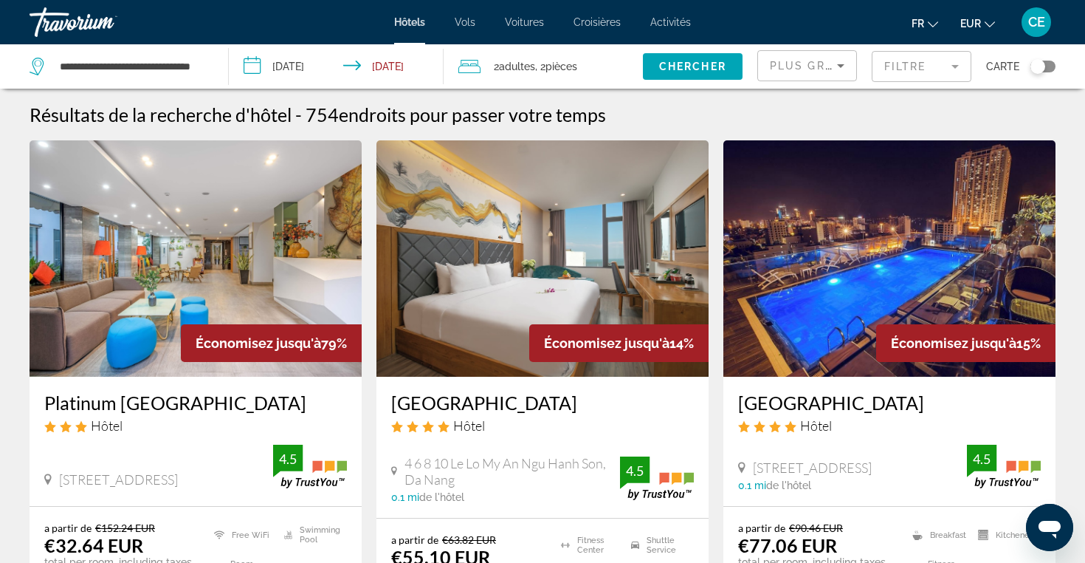
click at [209, 241] on img "Main content" at bounding box center [196, 258] width 332 height 236
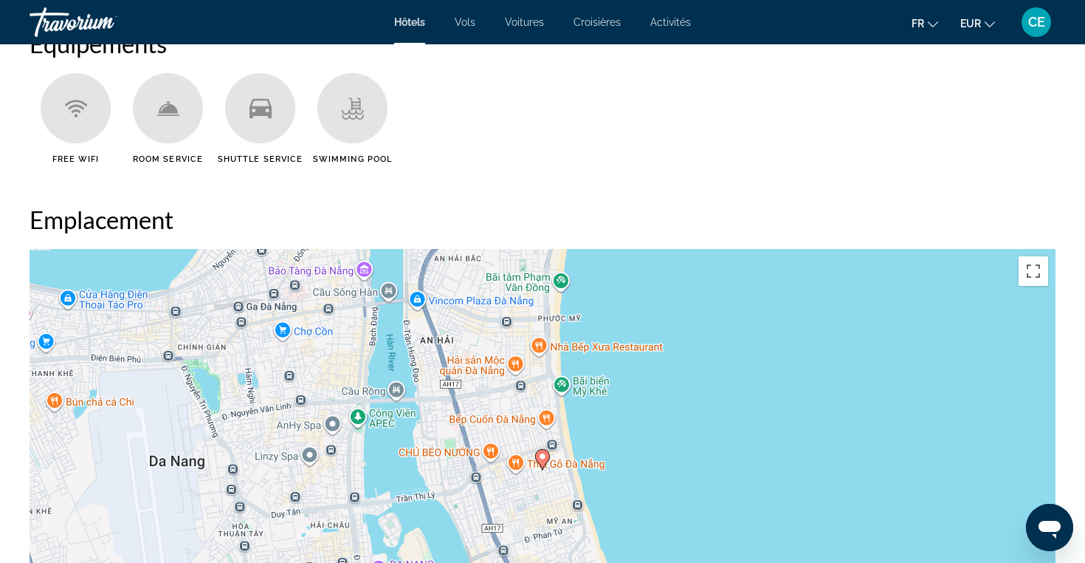
scroll to position [1238, 0]
